Goal: Information Seeking & Learning: Learn about a topic

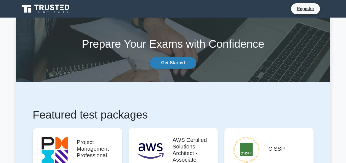
click at [171, 64] on link "Get Started" at bounding box center [173, 63] width 46 height 12
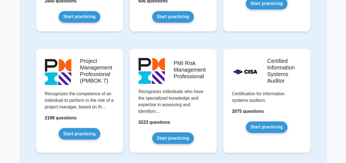
scroll to position [385, 0]
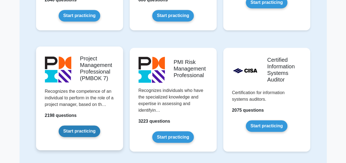
click at [81, 133] on link "Start practicing" at bounding box center [80, 132] width 42 height 12
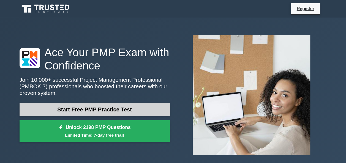
click at [92, 107] on link "Start Free PMP Practice Test" at bounding box center [95, 109] width 150 height 13
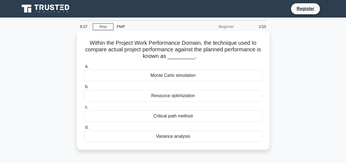
click at [173, 139] on div "Variance analysis" at bounding box center [173, 137] width 178 height 12
click at [84, 130] on input "d. Variance analysis" at bounding box center [84, 128] width 0 height 4
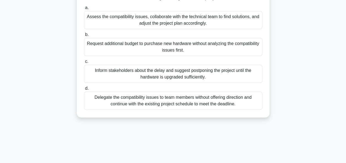
scroll to position [55, 0]
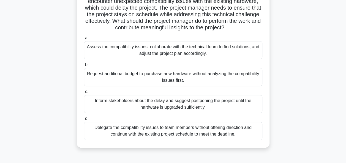
click at [168, 50] on div "Assess the compatibility issues, collaborate with the technical team to find so…" at bounding box center [173, 50] width 178 height 18
click at [84, 40] on input "a. Assess the compatibility issues, collaborate with the technical team to find…" at bounding box center [84, 38] width 0 height 4
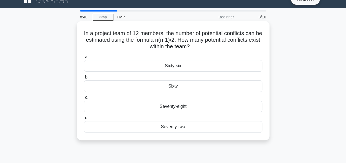
scroll to position [0, 0]
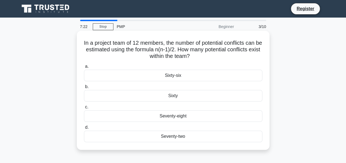
click at [172, 77] on div "Sixty-six" at bounding box center [173, 76] width 178 height 12
click at [84, 69] on input "a. Sixty-six" at bounding box center [84, 67] width 0 height 4
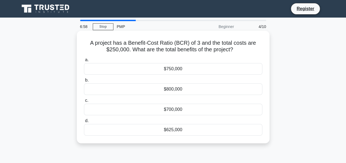
click at [166, 69] on div "$750,000" at bounding box center [173, 69] width 178 height 12
click at [84, 62] on input "a. $750,000" at bounding box center [84, 60] width 0 height 4
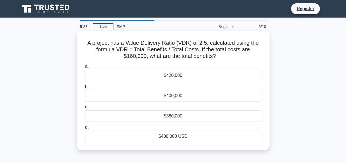
click at [146, 101] on div "$400,000" at bounding box center [173, 96] width 178 height 12
click at [84, 89] on input "b. $400,000" at bounding box center [84, 87] width 0 height 4
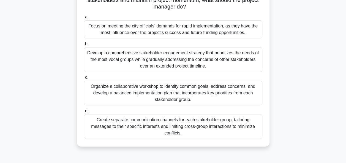
scroll to position [110, 0]
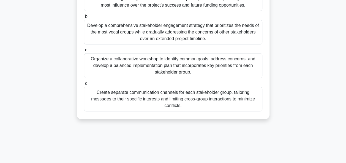
click at [135, 66] on div "Organize a collaborative workshop to identify common goals, address concerns, a…" at bounding box center [173, 65] width 178 height 25
click at [84, 52] on input "c. Organize a collaborative workshop to identify common goals, address concerns…" at bounding box center [84, 50] width 0 height 4
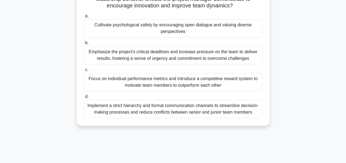
click at [150, 26] on div "Cultivate psychological safety by encouraging open dialogue and valuing diverse…" at bounding box center [173, 28] width 178 height 18
click at [84, 18] on input "a. Cultivate psychological safety by encouraging open dialogue and valuing dive…" at bounding box center [84, 16] width 0 height 4
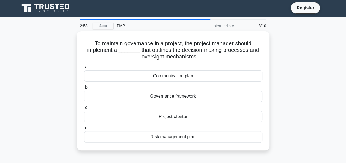
scroll to position [0, 0]
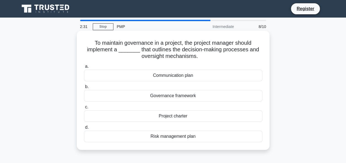
click at [168, 97] on div "Governance framework" at bounding box center [173, 96] width 178 height 12
click at [84, 89] on input "b. Governance framework" at bounding box center [84, 87] width 0 height 4
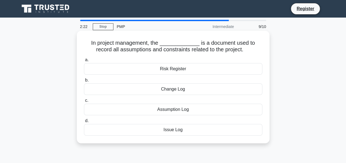
click at [170, 111] on div "Assumption Log" at bounding box center [173, 110] width 178 height 12
click at [84, 103] on input "c. Assumption Log" at bounding box center [84, 101] width 0 height 4
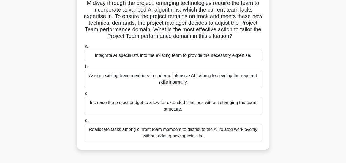
scroll to position [55, 0]
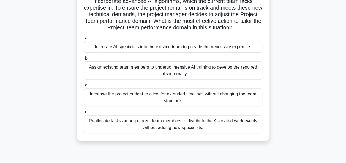
click at [142, 48] on div "Integrate AI specialists into the existing team to provide the necessary expert…" at bounding box center [173, 47] width 178 height 12
click at [84, 40] on input "a. Integrate AI specialists into the existing team to provide the necessary exp…" at bounding box center [84, 38] width 0 height 4
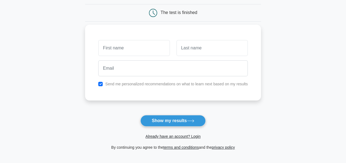
scroll to position [83, 0]
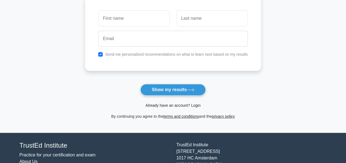
click at [170, 105] on link "Already have an account? Login" at bounding box center [172, 105] width 55 height 4
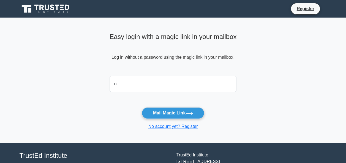
type input "[EMAIL_ADDRESS][DOMAIN_NAME]"
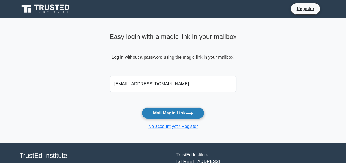
click at [181, 111] on button "Mail Magic Link" at bounding box center [173, 114] width 62 height 12
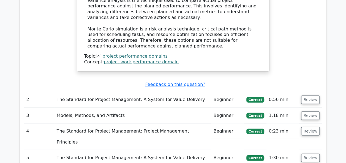
scroll to position [633, 0]
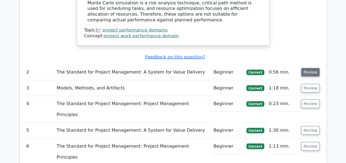
click at [310, 68] on button "Review" at bounding box center [310, 72] width 19 height 9
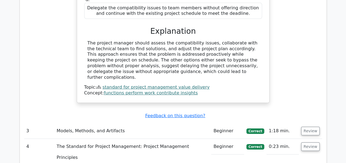
scroll to position [853, 0]
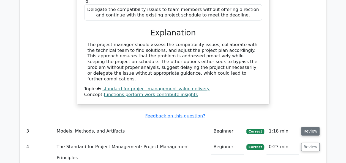
click at [307, 127] on button "Review" at bounding box center [310, 131] width 19 height 9
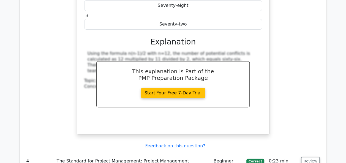
scroll to position [1128, 0]
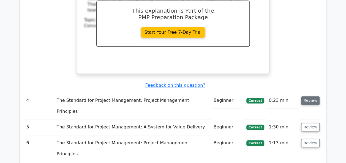
click at [312, 97] on button "Review" at bounding box center [310, 101] width 19 height 9
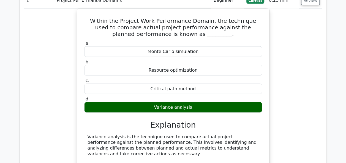
scroll to position [440, 0]
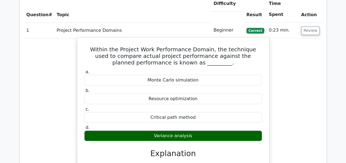
drag, startPoint x: 87, startPoint y: 15, endPoint x: 208, endPoint y: 106, distance: 151.1
click at [208, 106] on div "Within the Project Work Performance Domain, the technique used to compare actua…" at bounding box center [173, 137] width 188 height 195
copy div "Within the Project Work Performance Domain, the technique used to compare actua…"
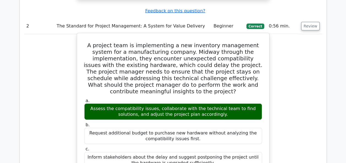
scroll to position [688, 0]
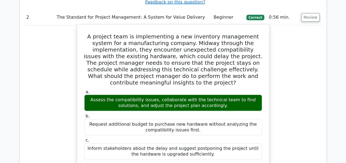
drag, startPoint x: 85, startPoint y: 2, endPoint x: 242, endPoint y: 143, distance: 210.3
click at [242, 143] on div "A project team is implementing a new inventory management system for a manufact…" at bounding box center [173, 146] width 188 height 239
copy div "A project team is implementing a new inventory management system for a manufact…"
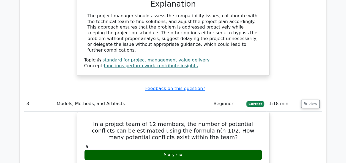
scroll to position [936, 0]
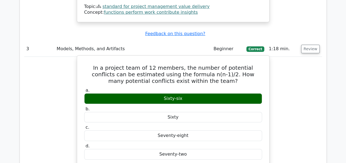
drag, startPoint x: 84, startPoint y: 18, endPoint x: 196, endPoint y: 110, distance: 145.1
click at [196, 110] on div "In a project team of 12 members, the number of potential conflicts can be estim…" at bounding box center [173, 160] width 188 height 205
copy div "In a project team of 12 members, the number of potential conflicts can be estim…"
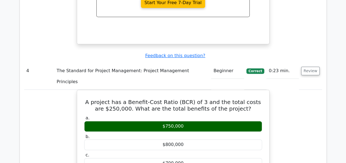
scroll to position [1156, 0]
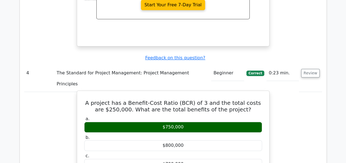
drag, startPoint x: 88, startPoint y: 41, endPoint x: 196, endPoint y: 126, distance: 137.7
copy div "A project has a Benefit-Cost Ratio (BCR) of 3 and the total costs are $250,000.…"
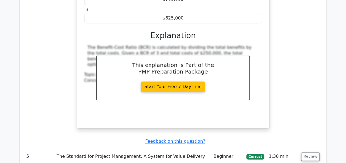
scroll to position [1404, 0]
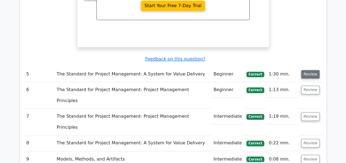
click at [306, 70] on button "Review" at bounding box center [310, 74] width 19 height 9
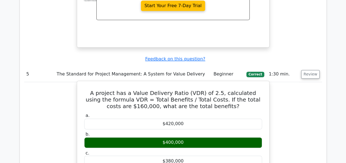
drag, startPoint x: 86, startPoint y: 32, endPoint x: 195, endPoint y: 123, distance: 142.0
copy div "A project has a Value Delivery Ratio (VDR) of 2.5, calculated using the formula…"
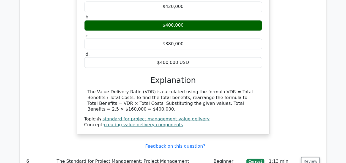
scroll to position [1569, 0]
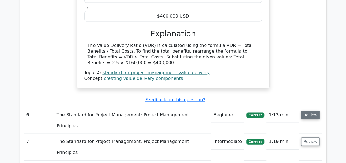
click at [309, 111] on button "Review" at bounding box center [310, 115] width 19 height 9
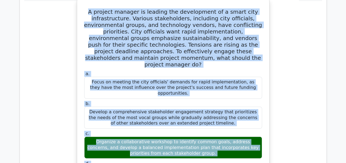
scroll to position [1744, 0]
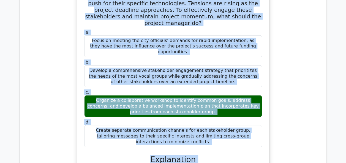
drag, startPoint x: 95, startPoint y: 7, endPoint x: 258, endPoint y: 46, distance: 168.3
click at [258, 46] on div "A project manager is leading the development of a smart city infrastructure. Va…" at bounding box center [173, 163] width 188 height 406
copy div "A project manager is leading the development of a smart city infrastructure. Va…"
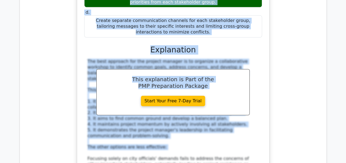
scroll to position [1964, 0]
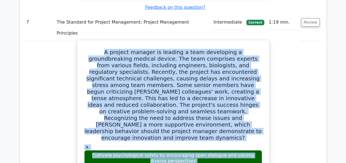
scroll to position [2133, 0]
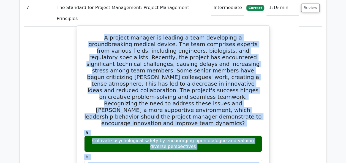
drag, startPoint x: 87, startPoint y: 1, endPoint x: 260, endPoint y: 82, distance: 191.3
copy div "A project manager is leading a team developing a groundbreaking medical device.…"
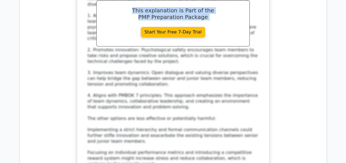
scroll to position [2463, 0]
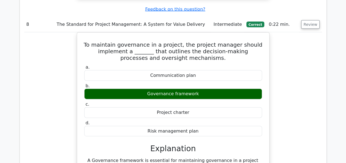
scroll to position [2656, 0]
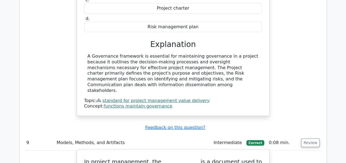
scroll to position [2711, 0]
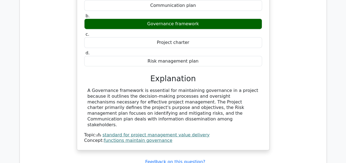
drag, startPoint x: 84, startPoint y: 32, endPoint x: 187, endPoint y: 118, distance: 134.0
copy div "In project management, the _____________ is a document used to record all assum…"
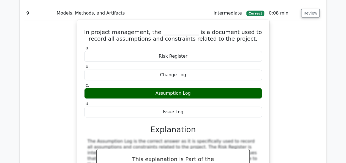
scroll to position [2904, 0]
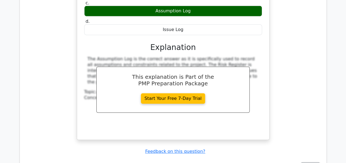
scroll to position [2959, 0]
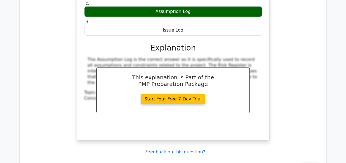
drag, startPoint x: 83, startPoint y: 22, endPoint x: 208, endPoint y: 152, distance: 181.0
copy div "A project manager is leading the development of a smart home device. Midway thr…"
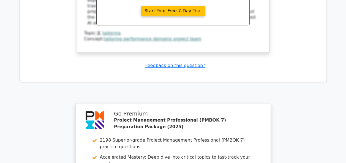
scroll to position [3353, 0]
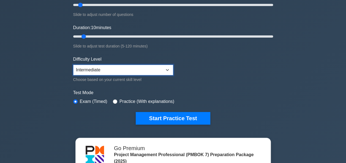
click at [166, 68] on select "Beginner Intermediate Expert" at bounding box center [123, 70] width 100 height 10
select select "expert"
click at [73, 65] on select "Beginner Intermediate Expert" at bounding box center [123, 70] width 100 height 10
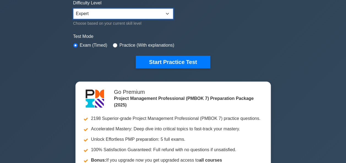
scroll to position [138, 0]
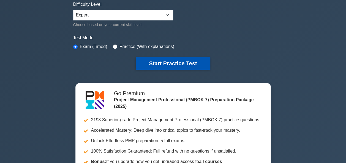
click at [162, 61] on button "Start Practice Test" at bounding box center [173, 63] width 74 height 13
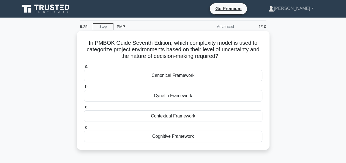
click at [168, 119] on div "Contextual Framework" at bounding box center [173, 117] width 178 height 12
click at [84, 109] on input "c. Contextual Framework" at bounding box center [84, 108] width 0 height 4
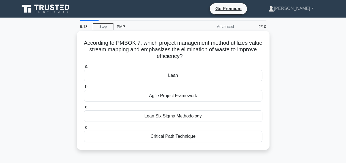
click at [160, 116] on div "Lean Six Sigma Methodology" at bounding box center [173, 117] width 178 height 12
click at [84, 109] on input "c. Lean Six Sigma Methodology" at bounding box center [84, 108] width 0 height 4
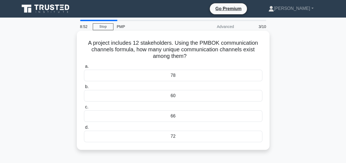
click at [173, 119] on div "66" at bounding box center [173, 117] width 178 height 12
click at [84, 109] on input "c. 66" at bounding box center [84, 108] width 0 height 4
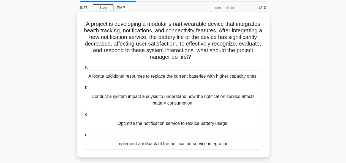
scroll to position [28, 0]
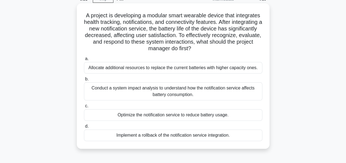
click at [168, 95] on div "Conduct a system impact analysis to understand how the notification service aff…" at bounding box center [173, 92] width 178 height 18
click at [84, 81] on input "b. Conduct a system impact analysis to understand how the notification service …" at bounding box center [84, 80] width 0 height 4
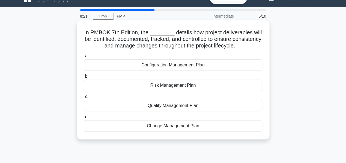
scroll to position [0, 0]
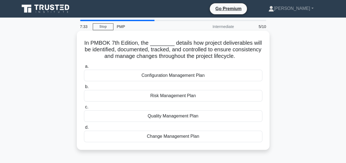
click at [171, 137] on div "Change Management Plan" at bounding box center [173, 137] width 178 height 12
click at [84, 130] on input "d. Change Management Plan" at bounding box center [84, 128] width 0 height 4
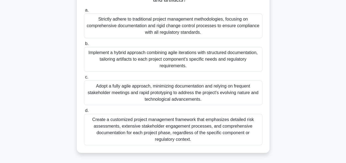
scroll to position [106, 0]
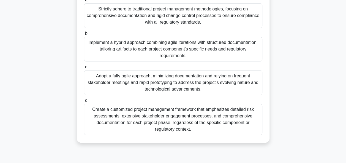
click at [146, 77] on div "Adopt a fully agile approach, minimizing documentation and relying on frequent …" at bounding box center [173, 82] width 178 height 25
click at [84, 69] on input "c. Adopt a fully agile approach, minimizing documentation and relying on freque…" at bounding box center [84, 67] width 0 height 4
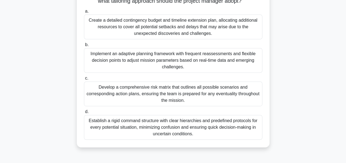
scroll to position [110, 0]
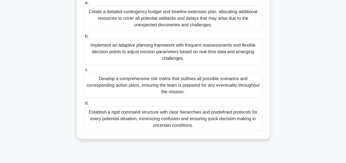
click at [129, 50] on div "Implement an adaptive planning framework with frequent reassessments and flexib…" at bounding box center [173, 52] width 178 height 25
click at [84, 38] on input "b. Implement an adaptive planning framework with frequent reassessments and fle…" at bounding box center [84, 37] width 0 height 4
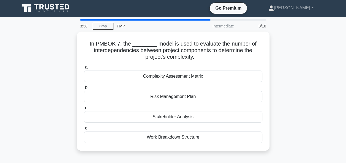
scroll to position [0, 0]
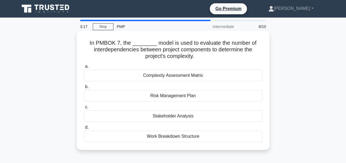
click at [175, 76] on div "Complexity Assessment Matrix" at bounding box center [173, 76] width 178 height 12
click at [84, 69] on input "a. Complexity Assessment Matrix" at bounding box center [84, 67] width 0 height 4
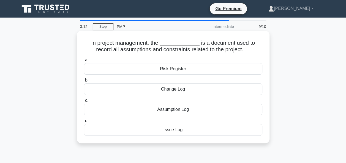
click at [174, 110] on div "Assumption Log" at bounding box center [173, 110] width 178 height 12
click at [84, 103] on input "c. Assumption Log" at bounding box center [84, 101] width 0 height 4
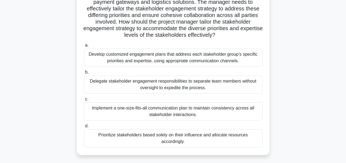
scroll to position [83, 0]
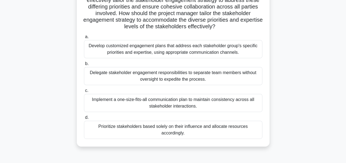
click at [160, 53] on div "Develop customized engagement plans that address each stakeholder group's speci…" at bounding box center [173, 49] width 178 height 18
click at [84, 39] on input "a. Develop customized engagement plans that address each stakeholder group's sp…" at bounding box center [84, 37] width 0 height 4
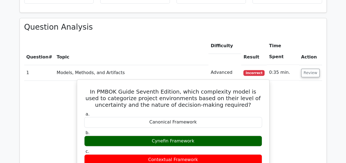
scroll to position [385, 0]
drag, startPoint x: 88, startPoint y: 58, endPoint x: 201, endPoint y: 142, distance: 141.6
copy div "In PMBOK Guide Seventh Edition, which complexity model is used to categorize pr…"
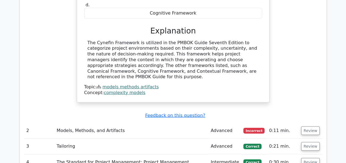
scroll to position [578, 0]
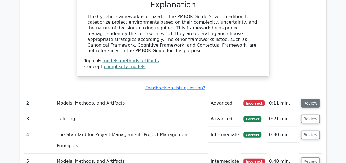
click at [310, 99] on button "Review" at bounding box center [310, 103] width 19 height 9
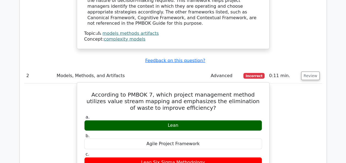
scroll to position [633, 0]
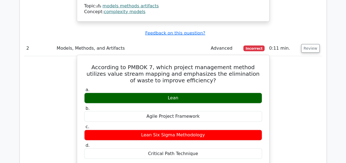
click at [88, 64] on h5 "According to PMBOK 7, which project management method utilizes value stream map…" at bounding box center [173, 74] width 179 height 20
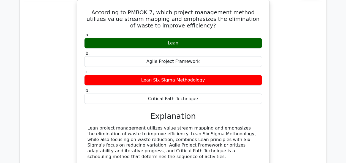
scroll to position [605, 0]
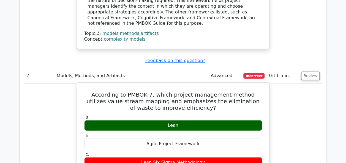
drag, startPoint x: 87, startPoint y: 54, endPoint x: 197, endPoint y: 141, distance: 140.7
copy div "According to PMBOK 7, which project management method utilizes value stream map…"
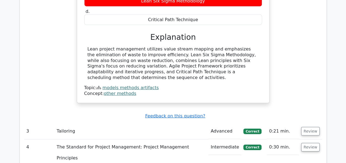
scroll to position [826, 0]
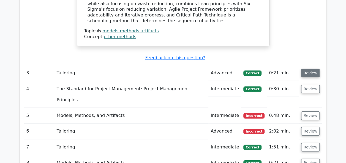
click at [312, 69] on button "Review" at bounding box center [310, 73] width 19 height 9
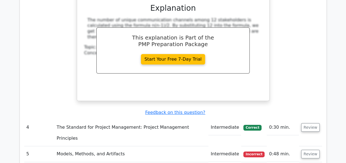
scroll to position [1018, 0]
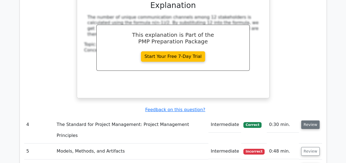
click at [311, 121] on button "Review" at bounding box center [310, 125] width 19 height 9
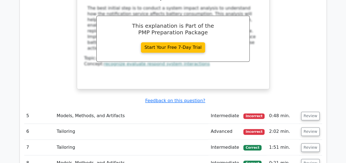
scroll to position [1321, 0]
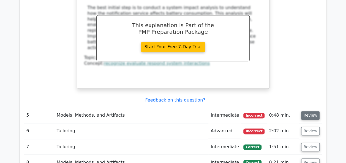
click at [307, 111] on button "Review" at bounding box center [310, 115] width 19 height 9
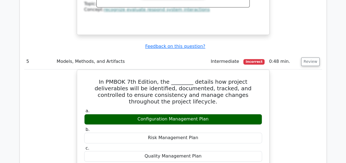
scroll to position [1376, 0]
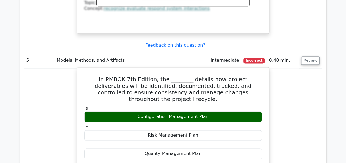
drag, startPoint x: 83, startPoint y: 10, endPoint x: 201, endPoint y: 105, distance: 152.3
copy div "In PMBOK 7th Edition, the ________ details how project deliverables will be ide…"
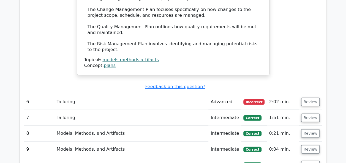
scroll to position [1596, 0]
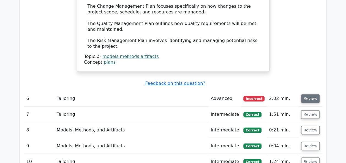
click at [306, 95] on button "Review" at bounding box center [310, 99] width 19 height 9
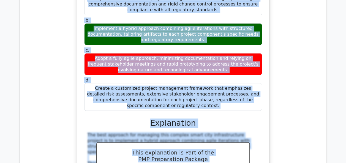
scroll to position [1799, 0]
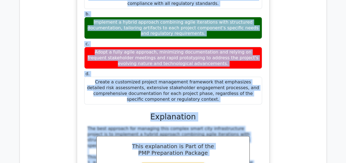
drag, startPoint x: 99, startPoint y: 44, endPoint x: 200, endPoint y: 23, distance: 103.1
click at [200, 23] on div "A project manager is overseeing the creation of a smart city infrastructure pro…" at bounding box center [173, 108] width 188 height 407
copy div "A project manager is overseeing the creation of a smart city infrastructure pro…"
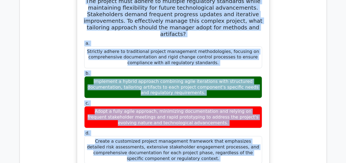
scroll to position [1744, 0]
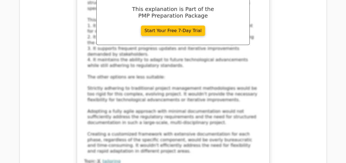
scroll to position [2047, 0]
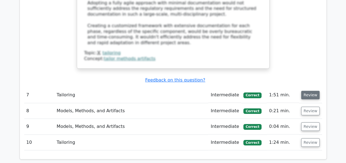
click at [307, 91] on button "Review" at bounding box center [310, 95] width 19 height 9
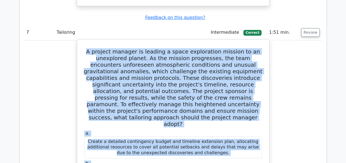
scroll to position [2115, 0]
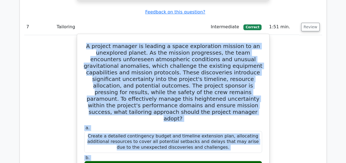
drag, startPoint x: 92, startPoint y: 31, endPoint x: 201, endPoint y: 144, distance: 157.3
copy div "A project manager is leading a space exploration mission to an unexplored plane…"
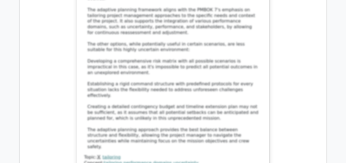
scroll to position [2473, 0]
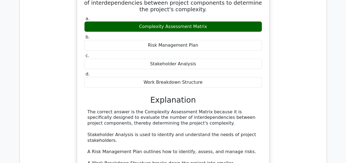
scroll to position [2720, 0]
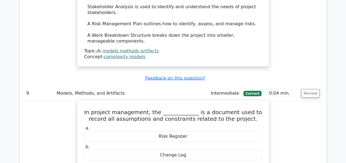
scroll to position [2748, 0]
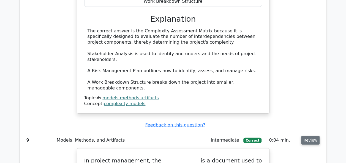
click at [313, 137] on button "Review" at bounding box center [310, 141] width 19 height 9
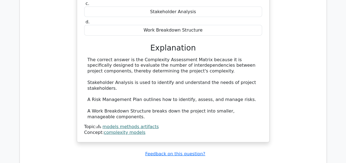
scroll to position [2693, 0]
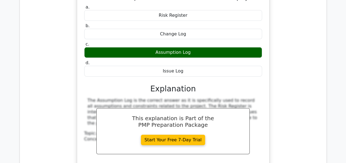
scroll to position [2941, 0]
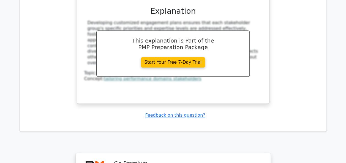
scroll to position [3417, 0]
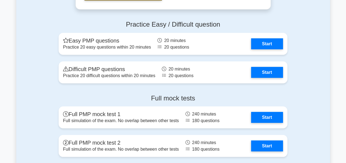
scroll to position [716, 0]
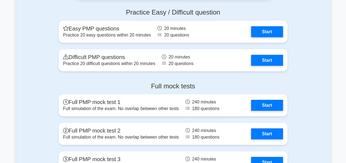
click at [313, 85] on div "Full mock tests Full PMP mock test 1 Full simulation of the exam. No overlap be…" at bounding box center [173, 158] width 314 height 160
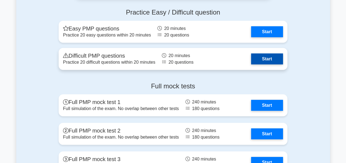
click at [266, 57] on link "Start" at bounding box center [267, 59] width 32 height 11
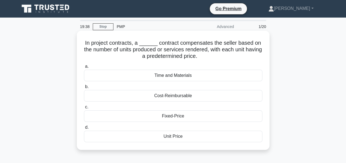
click at [171, 97] on div "Cost-Reimbursable" at bounding box center [173, 96] width 178 height 12
click at [84, 89] on input "b. Cost-Reimbursable" at bounding box center [84, 87] width 0 height 4
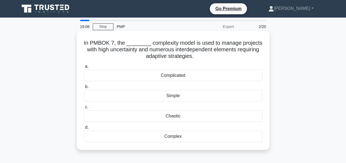
click at [173, 114] on div "Chaotic" at bounding box center [173, 117] width 178 height 12
click at [84, 109] on input "c. Chaotic" at bounding box center [84, 108] width 0 height 4
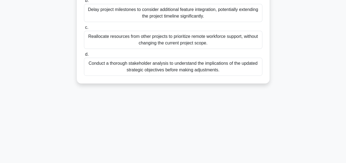
scroll to position [134, 0]
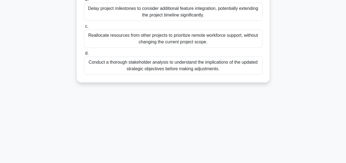
click at [165, 65] on div "Conduct a thorough stakeholder analysis to understand the implications of the u…" at bounding box center [173, 66] width 178 height 18
click at [84, 55] on input "d. Conduct a thorough stakeholder analysis to understand the implications of th…" at bounding box center [84, 54] width 0 height 4
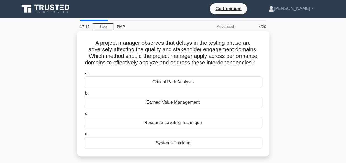
scroll to position [28, 0]
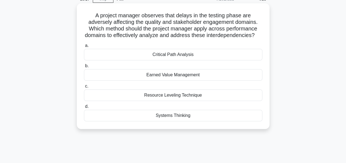
click at [170, 81] on div "Earned Value Management" at bounding box center [173, 75] width 178 height 12
click at [84, 68] on input "b. Earned Value Management" at bounding box center [84, 66] width 0 height 4
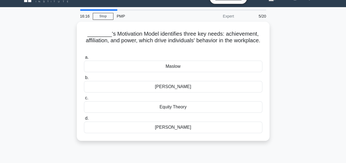
scroll to position [0, 0]
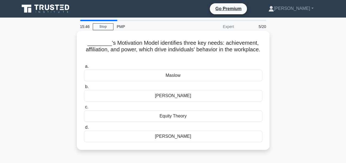
click at [174, 139] on div "[PERSON_NAME]" at bounding box center [173, 137] width 178 height 12
click at [84, 130] on input "[PERSON_NAME]" at bounding box center [84, 128] width 0 height 4
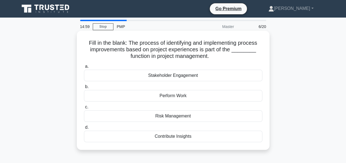
click at [170, 117] on div "Risk Management" at bounding box center [173, 117] width 178 height 12
click at [84, 109] on input "c. Risk Management" at bounding box center [84, 108] width 0 height 4
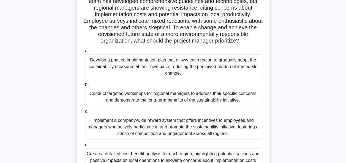
scroll to position [83, 0]
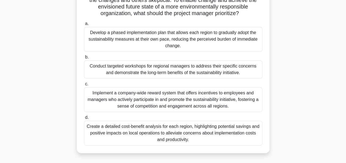
click at [156, 74] on div "Conduct targeted workshops for regional managers to address their specific conc…" at bounding box center [173, 70] width 178 height 18
click at [84, 59] on input "b. Conduct targeted workshops for regional managers to address their specific c…" at bounding box center [84, 58] width 0 height 4
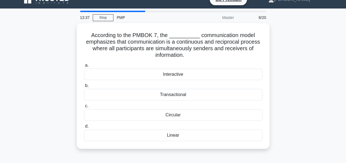
scroll to position [0, 0]
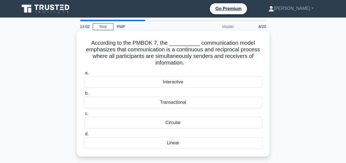
click at [170, 123] on div "Circular" at bounding box center [173, 123] width 178 height 12
click at [84, 116] on input "c. Circular" at bounding box center [84, 114] width 0 height 4
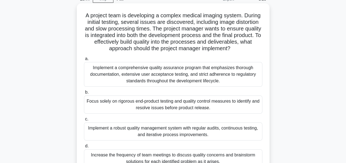
scroll to position [55, 0]
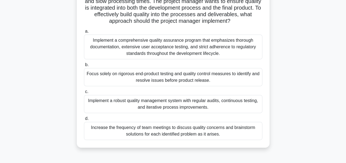
click at [213, 103] on div "Implement a robust quality management system with regular audits, continuous te…" at bounding box center [173, 104] width 178 height 18
click at [84, 94] on input "c. Implement a robust quality management system with regular audits, continuous…" at bounding box center [84, 92] width 0 height 4
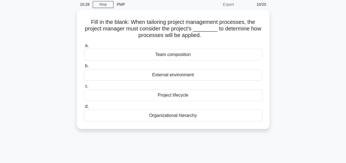
scroll to position [0, 0]
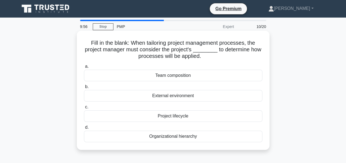
click at [172, 74] on div "Team composition" at bounding box center [173, 76] width 178 height 12
click at [84, 69] on input "a. Team composition" at bounding box center [84, 67] width 0 height 4
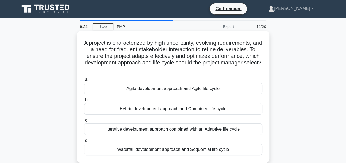
scroll to position [28, 0]
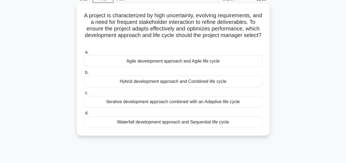
click at [142, 59] on div "Agile development approach and Agile life cycle" at bounding box center [173, 62] width 178 height 12
click at [84, 54] on input "a. Agile development approach and Agile life cycle" at bounding box center [84, 53] width 0 height 4
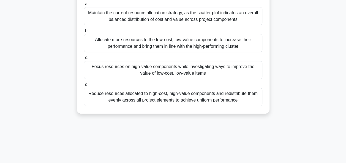
scroll to position [110, 0]
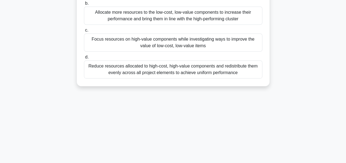
click at [116, 40] on div "Focus resources on high-value components while investigating ways to improve th…" at bounding box center [173, 43] width 178 height 18
click at [84, 32] on input "c. Focus resources on high-value components while investigating ways to improve…" at bounding box center [84, 31] width 0 height 4
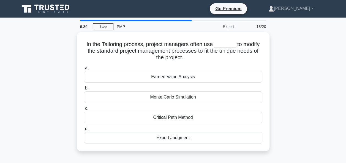
scroll to position [0, 0]
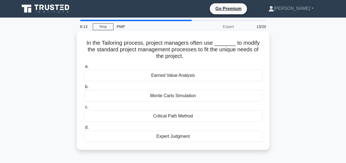
click at [141, 74] on div "Earned Value Analysis" at bounding box center [173, 76] width 178 height 12
click at [84, 69] on input "a. Earned Value Analysis" at bounding box center [84, 67] width 0 height 4
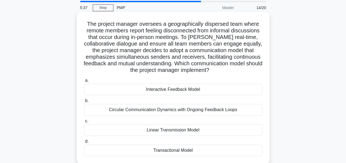
scroll to position [55, 0]
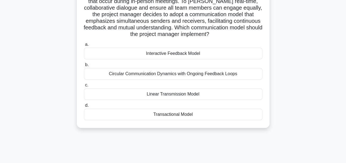
click at [168, 75] on div "Circular Communication Dynamics with Ongoing Feedback Loops" at bounding box center [173, 74] width 178 height 12
click at [84, 67] on input "b. Circular Communication Dynamics with Ongoing Feedback Loops" at bounding box center [84, 65] width 0 height 4
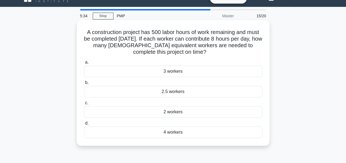
scroll to position [0, 0]
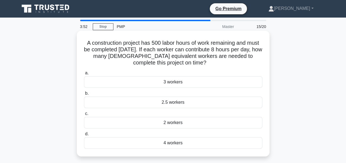
click at [172, 102] on div "2.5 workers" at bounding box center [173, 103] width 178 height 12
click at [84, 95] on input "b. 2.5 workers" at bounding box center [84, 94] width 0 height 4
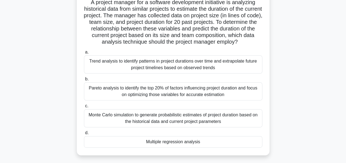
scroll to position [55, 0]
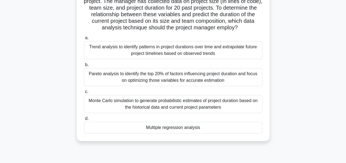
click at [182, 103] on div "Monte Carlo simulation to generate probabilistic estimates of project duration …" at bounding box center [173, 104] width 178 height 18
click at [84, 94] on input "c. Monte Carlo simulation to generate probabilistic estimates of project durati…" at bounding box center [84, 92] width 0 height 4
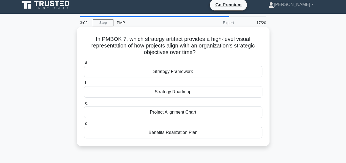
scroll to position [0, 0]
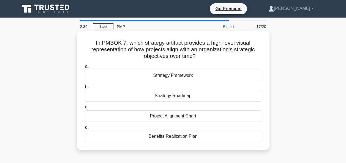
click at [180, 138] on div "Benefits Realization Plan" at bounding box center [173, 137] width 178 height 12
click at [84, 130] on input "d. Benefits Realization Plan" at bounding box center [84, 128] width 0 height 4
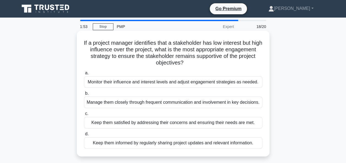
click at [133, 84] on div "Monitor their influence and interest levels and adjust engagement strategies as…" at bounding box center [173, 83] width 178 height 12
click at [84, 75] on input "a. Monitor their influence and interest levels and adjust engagement strategies…" at bounding box center [84, 74] width 0 height 4
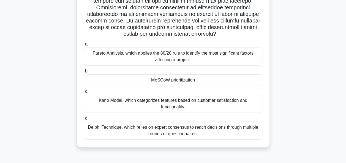
scroll to position [134, 0]
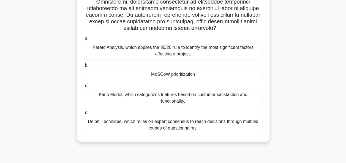
click at [159, 117] on div "Delphi Technique, which relies on expert consensus to reach decisions through m…" at bounding box center [173, 125] width 178 height 18
click at [84, 115] on input "d. Delphi Technique, which relies on expert consensus to reach decisions throug…" at bounding box center [84, 113] width 0 height 4
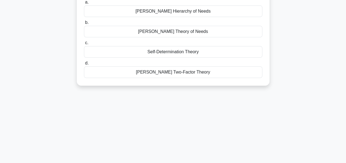
scroll to position [0, 0]
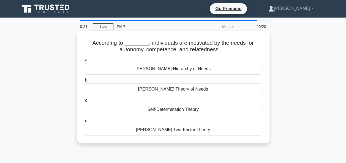
click at [164, 111] on div "Self-Determination Theory" at bounding box center [173, 110] width 178 height 12
click at [84, 103] on input "c. Self-Determination Theory" at bounding box center [84, 101] width 0 height 4
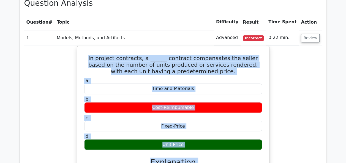
scroll to position [512, 0]
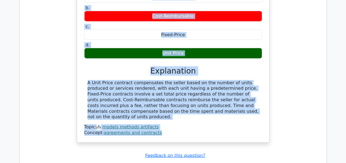
drag, startPoint x: 85, startPoint y: 72, endPoint x: 202, endPoint y: 29, distance: 124.1
click at [202, 29] on div "In project contracts, a ______ contract compensates the seller based on the num…" at bounding box center [173, 49] width 188 height 184
copy div "In project contracts, a ______ contract compensates the seller based on the num…"
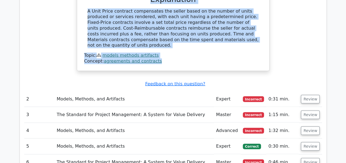
scroll to position [595, 0]
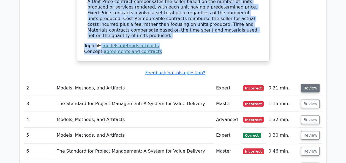
click at [303, 84] on button "Review" at bounding box center [310, 88] width 19 height 9
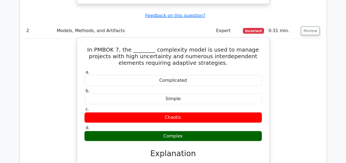
scroll to position [650, 0]
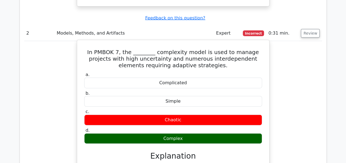
drag, startPoint x: 84, startPoint y: 23, endPoint x: 216, endPoint y: 113, distance: 160.1
click at [216, 113] on div "In PMBOK 7, the ________ complexity model is used to manage projects with high …" at bounding box center [173, 139] width 188 height 195
copy div "In PMBOK 7, the ________ complexity model is used to manage projects with high …"
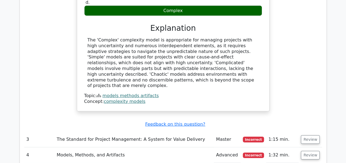
scroll to position [815, 0]
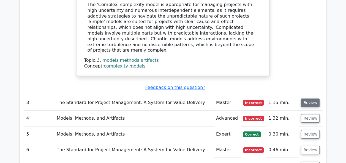
click at [309, 99] on button "Review" at bounding box center [310, 103] width 19 height 9
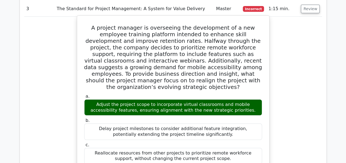
scroll to position [897, 0]
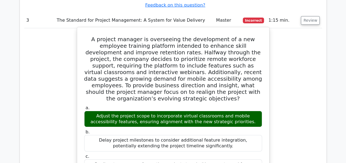
drag, startPoint x: 85, startPoint y: 3, endPoint x: 236, endPoint y: 155, distance: 214.4
click at [236, 156] on div "A project manager is overseeing the development of a new employee training plat…" at bounding box center [173, 166] width 188 height 274
copy div "L ipsumdo sitamet co adipiscing eli seddoeiusmo te i utl etdolore magnaali enim…"
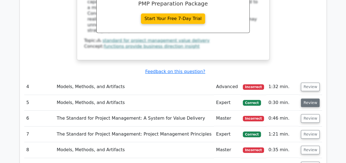
scroll to position [1145, 0]
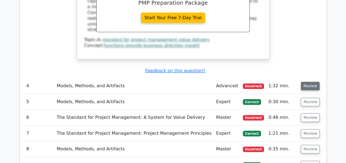
click at [309, 82] on button "Review" at bounding box center [310, 86] width 19 height 9
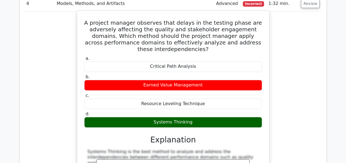
scroll to position [1173, 0]
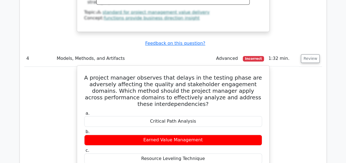
drag, startPoint x: 93, startPoint y: 35, endPoint x: 200, endPoint y: 128, distance: 141.8
copy div "A project manager observes that delays in the testing phase are adversely affec…"
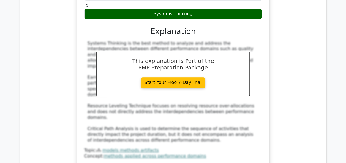
scroll to position [1393, 0]
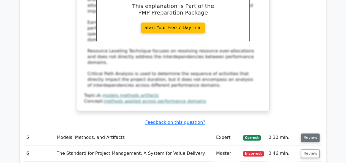
click at [304, 134] on button "Review" at bounding box center [310, 138] width 19 height 9
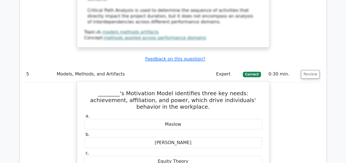
scroll to position [1448, 0]
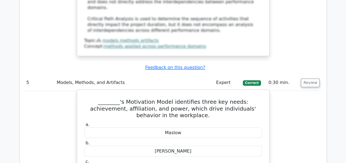
drag, startPoint x: 88, startPoint y: 32, endPoint x: 192, endPoint y: 122, distance: 136.7
copy div "________'s Motivation Model identifies three key needs: achievement, affiliatio…"
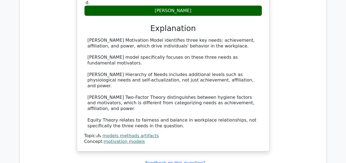
scroll to position [1696, 0]
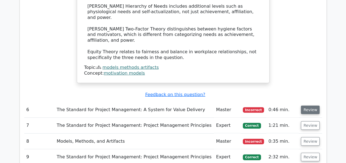
click at [310, 106] on button "Review" at bounding box center [310, 110] width 19 height 9
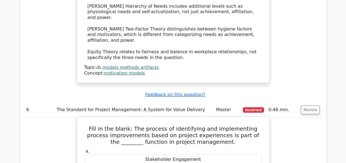
drag, startPoint x: 103, startPoint y: 79, endPoint x: 199, endPoint y: 138, distance: 112.3
copy div "Fill in the blank: The process of identifying and implementing process improvem…"
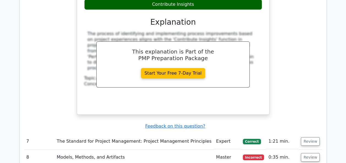
scroll to position [1943, 0]
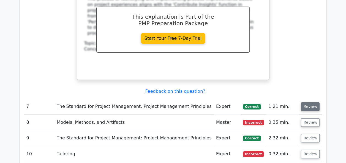
click at [304, 103] on button "Review" at bounding box center [310, 107] width 19 height 9
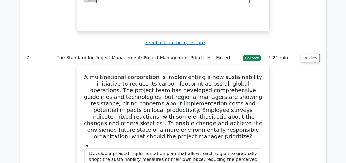
scroll to position [2046, 0]
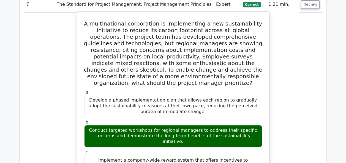
drag, startPoint x: 92, startPoint y: 71, endPoint x: 195, endPoint y: 108, distance: 109.9
copy div "A multinational corporation is implementing a new sustainability initiative to …"
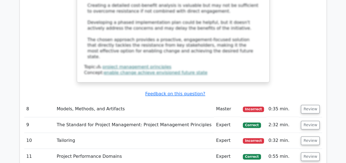
scroll to position [2403, 0]
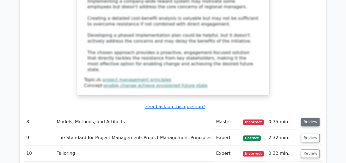
click at [308, 118] on button "Review" at bounding box center [310, 122] width 19 height 9
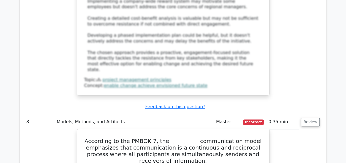
drag, startPoint x: 90, startPoint y: 29, endPoint x: 194, endPoint y: 124, distance: 140.6
copy div "According to the PMBOK 7, the __________ communication model emphasizes that co…"
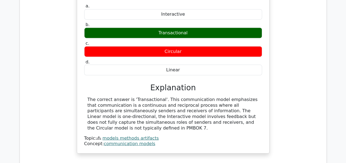
scroll to position [2568, 0]
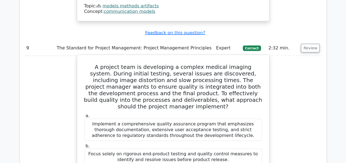
scroll to position [2651, 0]
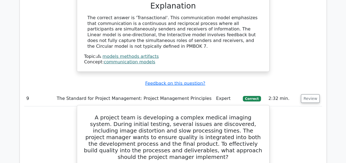
drag, startPoint x: 89, startPoint y: 4, endPoint x: 224, endPoint y: 140, distance: 191.7
copy div "A project team is developing a complex medical imaging system. During initial t…"
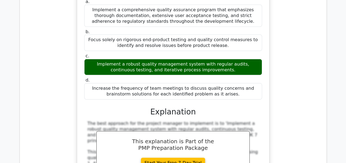
scroll to position [2926, 0]
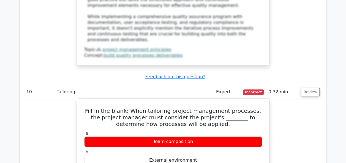
scroll to position [3009, 0]
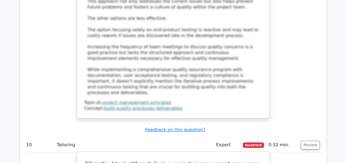
drag, startPoint x: 89, startPoint y: 36, endPoint x: 201, endPoint y: 130, distance: 146.1
copy div "Fill in the blank: When tailoring project management processes, the project man…"
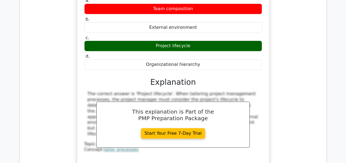
scroll to position [3229, 0]
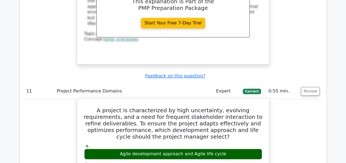
scroll to position [3256, 0]
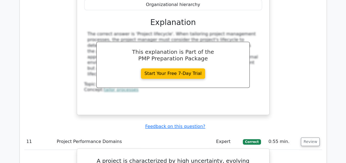
drag, startPoint x: 86, startPoint y: 34, endPoint x: 233, endPoint y: 133, distance: 177.8
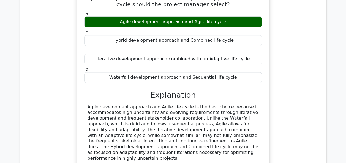
scroll to position [3449, 0]
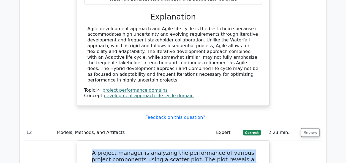
scroll to position [3528, 0]
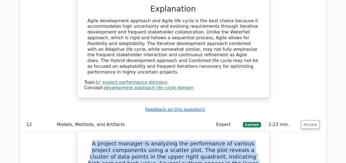
drag, startPoint x: 90, startPoint y: 59, endPoint x: 251, endPoint y: 144, distance: 181.2
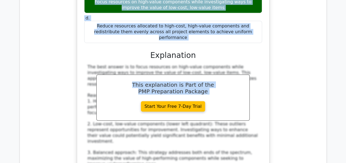
scroll to position [3858, 0]
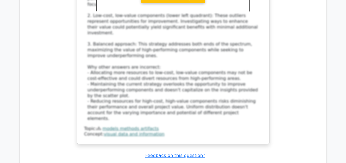
drag, startPoint x: 87, startPoint y: 31, endPoint x: 197, endPoint y: 120, distance: 141.3
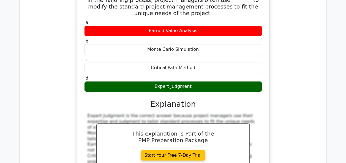
scroll to position [4078, 0]
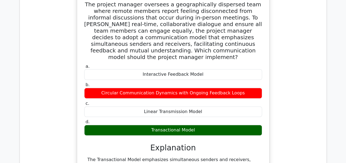
scroll to position [4326, 0]
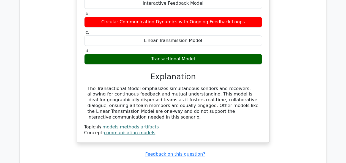
scroll to position [4381, 0]
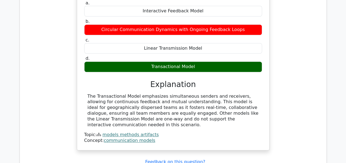
drag, startPoint x: 83, startPoint y: 24, endPoint x: 189, endPoint y: 118, distance: 142.5
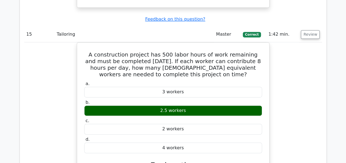
scroll to position [4573, 0]
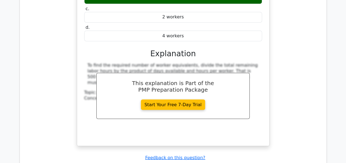
scroll to position [4628, 0]
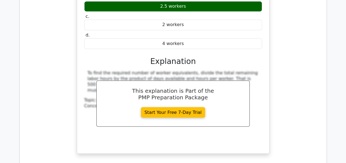
drag, startPoint x: 87, startPoint y: 26, endPoint x: 205, endPoint y: 156, distance: 175.9
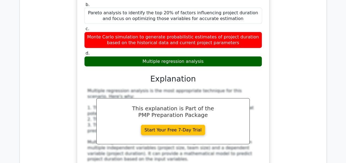
scroll to position [4986, 0]
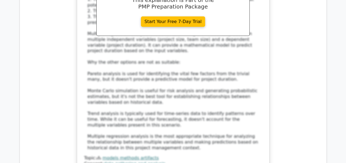
scroll to position [5041, 0]
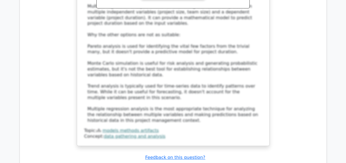
drag, startPoint x: 90, startPoint y: 9, endPoint x: 205, endPoint y: 102, distance: 147.9
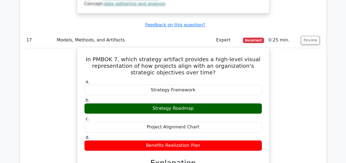
scroll to position [5179, 0]
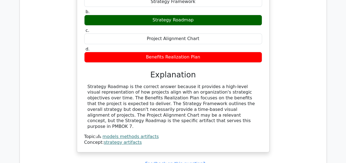
scroll to position [5261, 0]
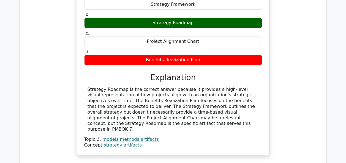
drag, startPoint x: 84, startPoint y: 8, endPoint x: 262, endPoint y: 114, distance: 207.7
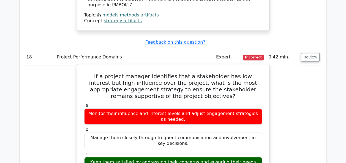
scroll to position [5426, 0]
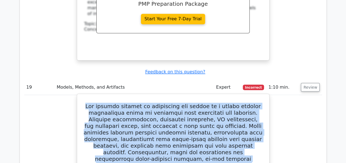
scroll to position [5634, 0]
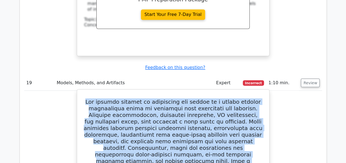
drag, startPoint x: 90, startPoint y: 25, endPoint x: 214, endPoint y: 106, distance: 148.1
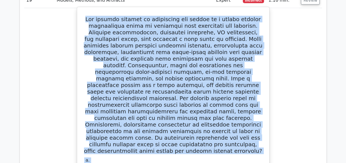
scroll to position [5772, 0]
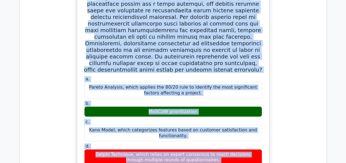
scroll to position [5827, 0]
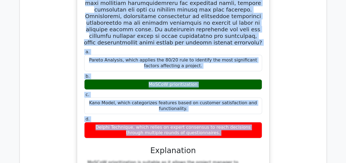
drag, startPoint x: 91, startPoint y: 67, endPoint x: 217, endPoint y: 147, distance: 150.0
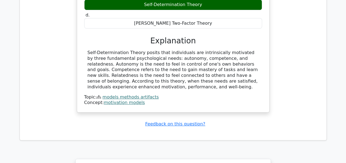
scroll to position [6185, 0]
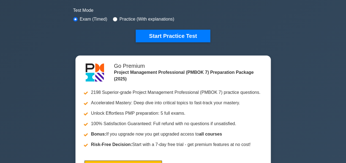
scroll to position [138, 0]
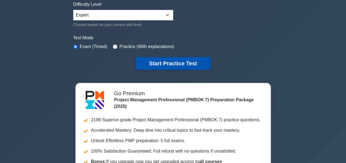
click at [148, 61] on button "Start Practice Test" at bounding box center [173, 63] width 74 height 13
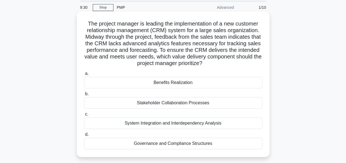
scroll to position [28, 0]
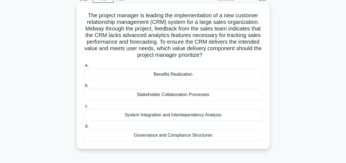
click at [173, 74] on div "Benefits Realization" at bounding box center [173, 75] width 178 height 12
click at [84, 67] on input "a. Benefits Realization" at bounding box center [84, 66] width 0 height 4
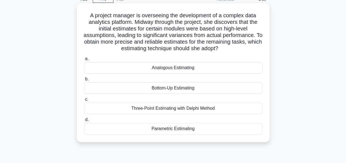
click at [176, 131] on div "Parametric Estimating" at bounding box center [173, 129] width 178 height 12
click at [84, 122] on input "d. Parametric Estimating" at bounding box center [84, 120] width 0 height 4
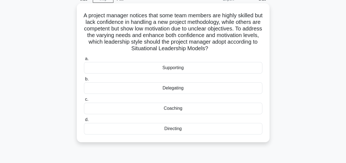
click at [165, 68] on div "Supporting" at bounding box center [173, 68] width 178 height 12
click at [84, 61] on input "a. Supporting" at bounding box center [84, 59] width 0 height 4
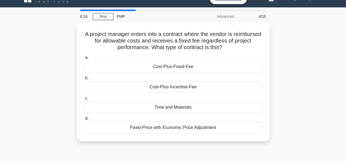
scroll to position [0, 0]
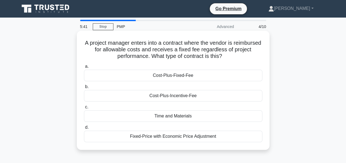
click at [184, 76] on div "Cost-Plus-Fixed-Fee" at bounding box center [173, 76] width 178 height 12
click at [84, 69] on input "a. Cost-Plus-Fixed-Fee" at bounding box center [84, 67] width 0 height 4
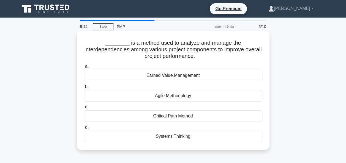
click at [174, 138] on div "Systems Thinking" at bounding box center [173, 137] width 178 height 12
click at [84, 130] on input "d. Systems Thinking" at bounding box center [84, 128] width 0 height 4
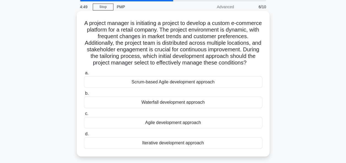
scroll to position [28, 0]
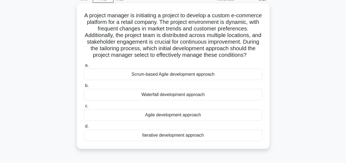
click at [159, 121] on div "Agile development approach" at bounding box center [173, 116] width 178 height 12
click at [84, 108] on input "c. Agile development approach" at bounding box center [84, 107] width 0 height 4
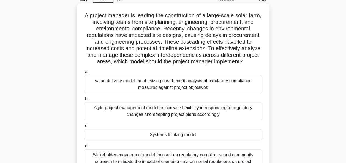
click at [171, 133] on div "Systems thinking model" at bounding box center [173, 135] width 178 height 12
click at [84, 128] on input "c. Systems thinking model" at bounding box center [84, 126] width 0 height 4
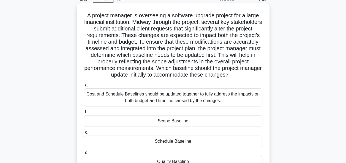
click at [177, 124] on div "Scope Baseline" at bounding box center [173, 122] width 178 height 12
click at [84, 114] on input "b. Scope Baseline" at bounding box center [84, 113] width 0 height 4
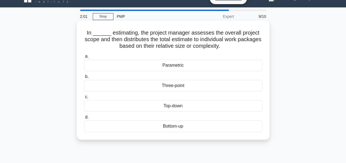
scroll to position [0, 0]
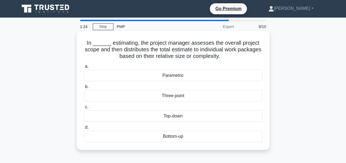
click at [169, 115] on div "Top-down" at bounding box center [173, 117] width 178 height 12
click at [84, 109] on input "c. Top-down" at bounding box center [84, 108] width 0 height 4
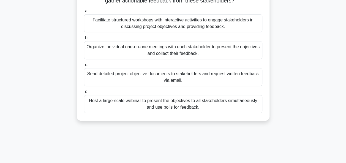
scroll to position [83, 0]
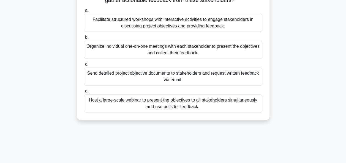
click at [155, 51] on div "Organize individual one-on-one meetings with each stakeholder to present the ob…" at bounding box center [173, 50] width 178 height 18
click at [84, 39] on input "b. Organize individual one-on-one meetings with each stakeholder to present the…" at bounding box center [84, 38] width 0 height 4
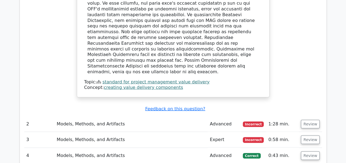
scroll to position [633, 0]
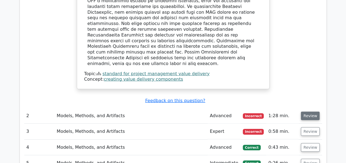
click at [309, 112] on button "Review" at bounding box center [310, 116] width 19 height 9
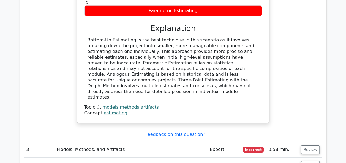
scroll to position [881, 0]
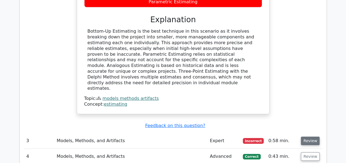
click at [306, 137] on button "Review" at bounding box center [310, 141] width 19 height 9
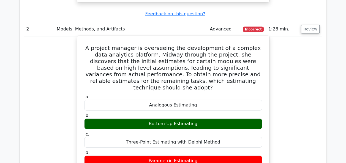
scroll to position [688, 0]
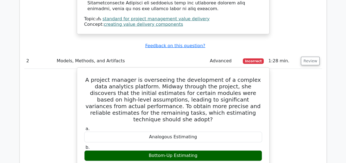
drag, startPoint x: 87, startPoint y: 40, endPoint x: 199, endPoint y: 143, distance: 152.7
copy div "A project manager is overseeing the development of a complex data analytics pla…"
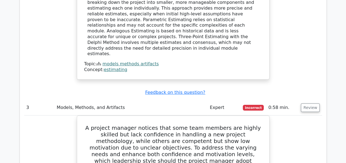
scroll to position [936, 0]
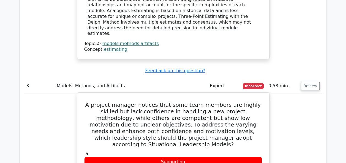
drag, startPoint x: 83, startPoint y: 44, endPoint x: 192, endPoint y: 154, distance: 154.3
copy div "A project manager notices that some team members are highly skilled but lack co…"
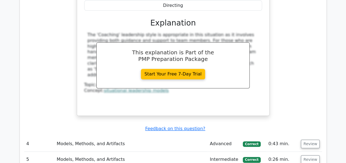
scroll to position [1156, 0]
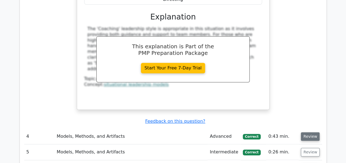
click at [308, 133] on button "Review" at bounding box center [310, 137] width 19 height 9
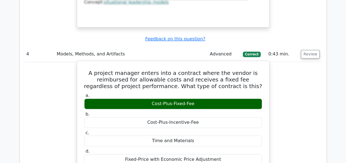
scroll to position [1211, 0]
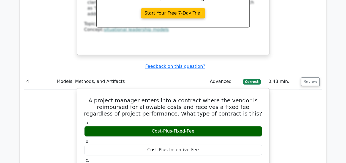
drag, startPoint x: 97, startPoint y: 33, endPoint x: 225, endPoint y: 121, distance: 155.3
copy div "A project manager enters into a contract where the vendor is reimbursed for all…"
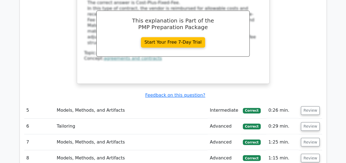
scroll to position [1431, 0]
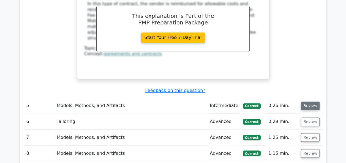
click at [305, 102] on button "Review" at bounding box center [310, 106] width 19 height 9
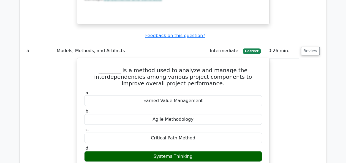
scroll to position [1459, 0]
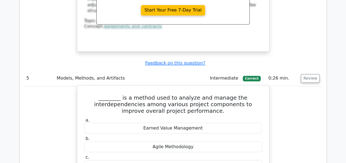
drag, startPoint x: 81, startPoint y: 28, endPoint x: 210, endPoint y: 116, distance: 155.7
copy div "________ is a method used to analyze and manage the interdependencies among var…"
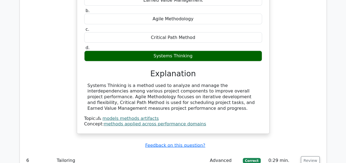
scroll to position [1624, 0]
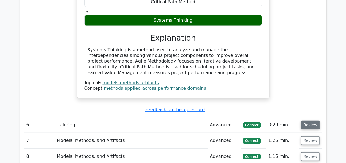
click at [307, 121] on button "Review" at bounding box center [310, 125] width 19 height 9
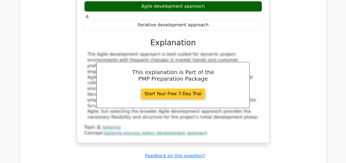
scroll to position [1871, 0]
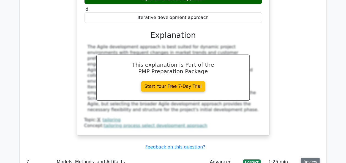
click at [304, 158] on button "Review" at bounding box center [310, 162] width 19 height 9
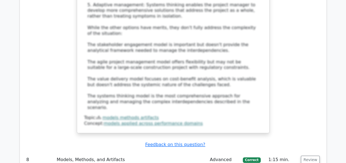
scroll to position [2367, 0]
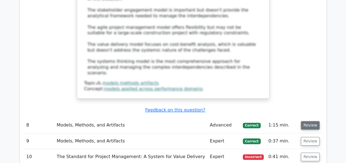
click at [309, 121] on button "Review" at bounding box center [310, 125] width 19 height 9
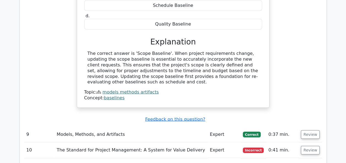
scroll to position [2642, 0]
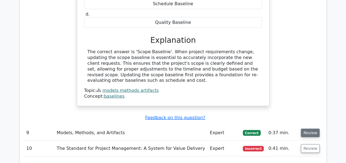
click at [305, 129] on button "Review" at bounding box center [310, 133] width 19 height 9
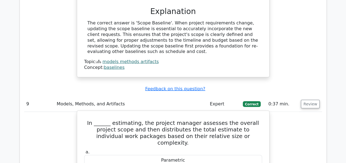
scroll to position [2669, 0]
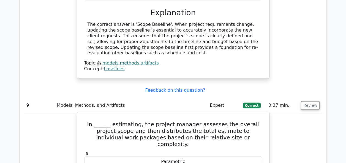
drag, startPoint x: 86, startPoint y: 12, endPoint x: 209, endPoint y: 105, distance: 153.8
copy div "In ______ estimating, the project manager assesses the overall project scope an…"
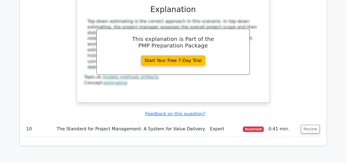
scroll to position [2890, 0]
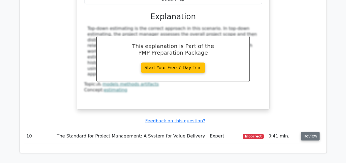
click at [309, 132] on button "Review" at bounding box center [310, 136] width 19 height 9
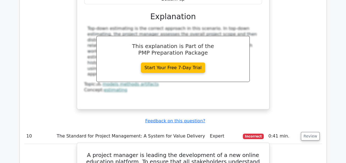
drag, startPoint x: 93, startPoint y: 36, endPoint x: 203, endPoint y: 159, distance: 165.1
copy div "A project manager is leading the development of a new online education platform…"
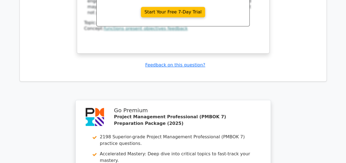
scroll to position [3311, 0]
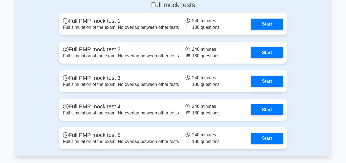
scroll to position [798, 0]
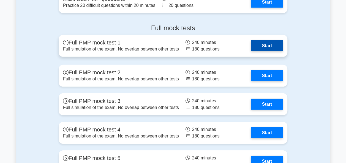
click at [267, 40] on link "Start" at bounding box center [267, 45] width 32 height 11
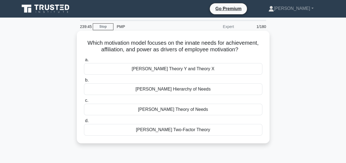
click at [163, 108] on div "[PERSON_NAME] Theory of Needs" at bounding box center [173, 110] width 178 height 12
click at [84, 103] on input "[PERSON_NAME] Theory of Needs" at bounding box center [84, 101] width 0 height 4
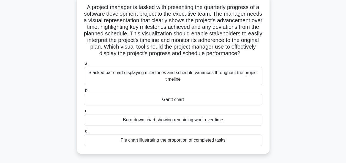
scroll to position [28, 0]
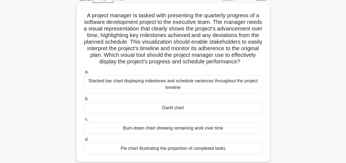
click at [173, 91] on div "Stacked bar chart displaying milestones and schedule variances throughout the p…" at bounding box center [173, 84] width 178 height 18
click at [84, 74] on input "a. Stacked bar chart displaying milestones and schedule variances throughout th…" at bounding box center [84, 72] width 0 height 4
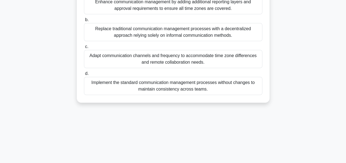
scroll to position [83, 0]
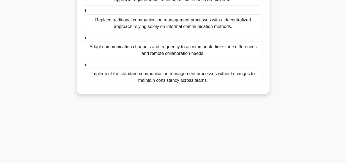
click at [139, 51] on div "Adapt communication channels and frequency to accommodate time zone differences…" at bounding box center [173, 50] width 178 height 18
click at [84, 40] on input "c. Adapt communication channels and frequency to accommodate time zone differen…" at bounding box center [84, 38] width 0 height 4
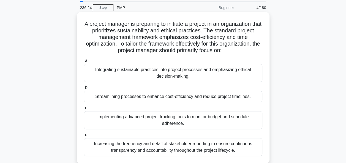
scroll to position [28, 0]
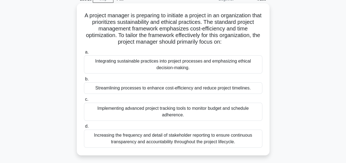
click at [149, 64] on div "Integrating sustainable practices into project processes and emphasizing ethica…" at bounding box center [173, 65] width 178 height 18
click at [84, 54] on input "a. Integrating sustainable practices into project processes and emphasizing eth…" at bounding box center [84, 53] width 0 height 4
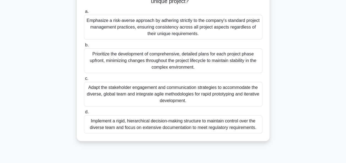
scroll to position [110, 0]
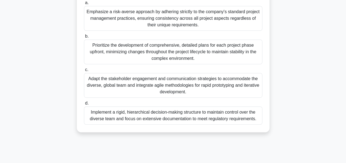
click at [161, 88] on div "Adapt the stakeholder engagement and communication strategies to accommodate th…" at bounding box center [173, 85] width 178 height 25
click at [84, 72] on input "c. Adapt the stakeholder engagement and communication strategies to accommodate…" at bounding box center [84, 70] width 0 height 4
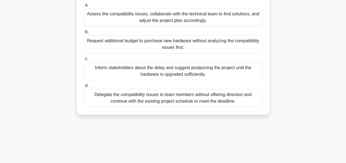
scroll to position [55, 0]
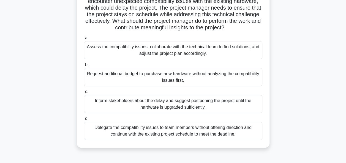
click at [141, 49] on div "Assess the compatibility issues, collaborate with the technical team to find so…" at bounding box center [173, 50] width 178 height 18
click at [84, 40] on input "a. Assess the compatibility issues, collaborate with the technical team to find…" at bounding box center [84, 38] width 0 height 4
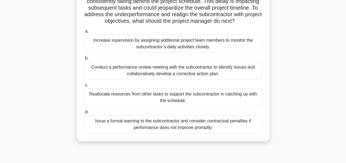
click at [177, 78] on div "Conduct a performance review meeting with the subcontractor to identify issues …" at bounding box center [173, 71] width 178 height 18
click at [84, 60] on input "b. Conduct a performance review meeting with the subcontractor to identify issu…" at bounding box center [84, 59] width 0 height 4
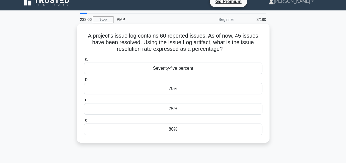
scroll to position [0, 0]
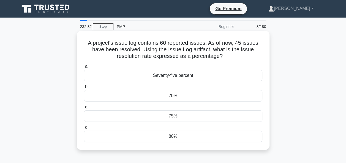
click at [172, 117] on div "75%" at bounding box center [173, 117] width 178 height 12
click at [84, 109] on input "c. 75%" at bounding box center [84, 108] width 0 height 4
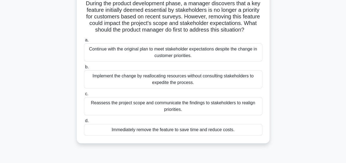
scroll to position [55, 0]
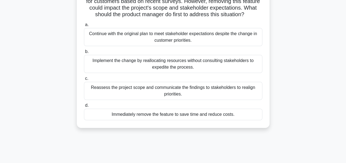
click at [156, 92] on div "Reassess the project scope and communicate the findings to stakeholders to real…" at bounding box center [173, 91] width 178 height 18
click at [84, 81] on input "c. Reassess the project scope and communicate the findings to stakeholders to r…" at bounding box center [84, 79] width 0 height 4
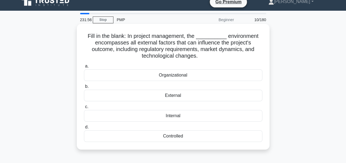
scroll to position [0, 0]
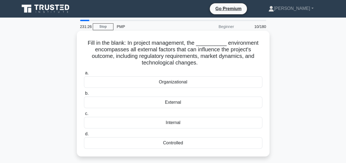
click at [169, 84] on div "Organizational" at bounding box center [173, 83] width 178 height 12
click at [84, 75] on input "a. Organizational" at bounding box center [84, 74] width 0 height 4
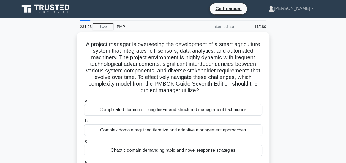
click at [259, 28] on div "11/180" at bounding box center [253, 26] width 32 height 11
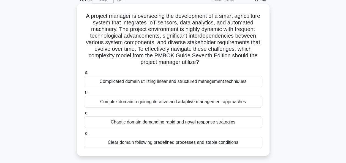
scroll to position [24, 0]
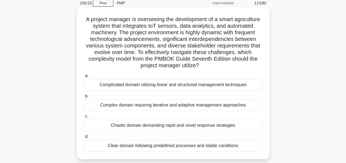
click at [144, 104] on div "Complex domain requiring iterative and adaptive management approaches" at bounding box center [173, 106] width 178 height 12
drag, startPoint x: 144, startPoint y: 104, endPoint x: 121, endPoint y: 105, distance: 22.9
click at [121, 105] on div "Complex domain requiring iterative and adaptive management approaches" at bounding box center [173, 106] width 178 height 12
click at [84, 98] on input "b. Complex domain requiring iterative and adaptive management approaches" at bounding box center [84, 97] width 0 height 4
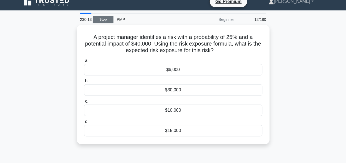
scroll to position [0, 0]
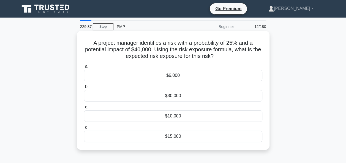
click at [170, 116] on div "$10,000" at bounding box center [173, 117] width 178 height 12
click at [84, 109] on input "c. $10,000" at bounding box center [84, 108] width 0 height 4
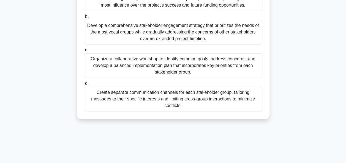
scroll to position [83, 0]
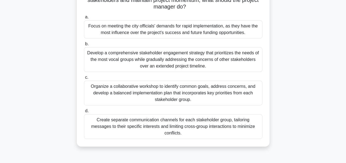
click at [177, 88] on div "Organize a collaborative workshop to identify common goals, address concerns, a…" at bounding box center [173, 93] width 178 height 25
click at [84, 80] on input "c. Organize a collaborative workshop to identify common goals, address concerns…" at bounding box center [84, 78] width 0 height 4
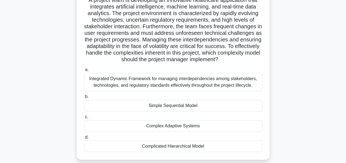
scroll to position [55, 0]
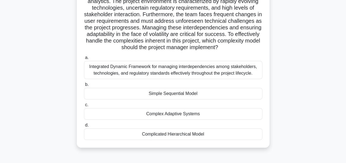
click at [179, 116] on div "Complex Adaptive Systems" at bounding box center [173, 114] width 178 height 12
click at [84, 107] on input "c. Complex Adaptive Systems" at bounding box center [84, 105] width 0 height 4
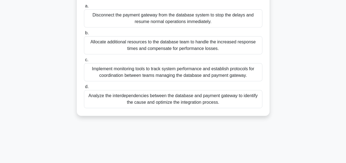
scroll to position [83, 0]
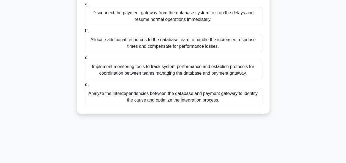
click at [196, 106] on div "Analyze the interdependencies between the database and payment gateway to ident…" at bounding box center [173, 97] width 178 height 18
click at [84, 87] on input "d. Analyze the interdependencies between the database and payment gateway to id…" at bounding box center [84, 85] width 0 height 4
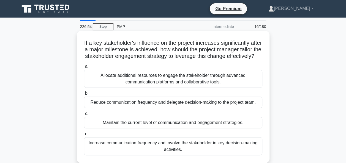
scroll to position [28, 0]
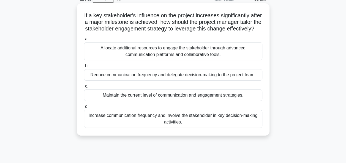
click at [219, 123] on div "Increase communication frequency and involve the stakeholder in key decision-ma…" at bounding box center [173, 119] width 178 height 18
click at [84, 109] on input "d. Increase communication frequency and involve the stakeholder in key decision…" at bounding box center [84, 107] width 0 height 4
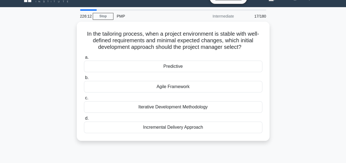
scroll to position [0, 0]
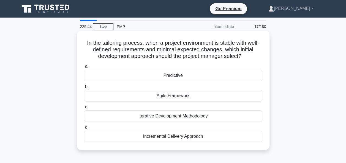
click at [176, 76] on div "Predictive" at bounding box center [173, 76] width 178 height 12
click at [84, 69] on input "a. Predictive" at bounding box center [84, 67] width 0 height 4
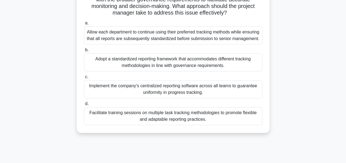
scroll to position [110, 0]
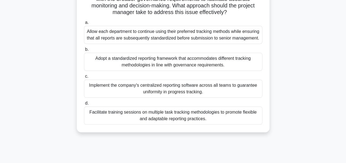
click at [164, 123] on div "Facilitate training sessions on multiple task tracking methodologies to promote…" at bounding box center [173, 116] width 178 height 18
click at [84, 105] on input "d. Facilitate training sessions on multiple task tracking methodologies to prom…" at bounding box center [84, 104] width 0 height 4
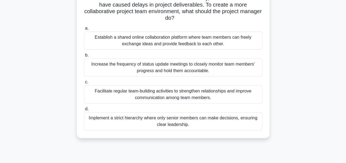
scroll to position [83, 0]
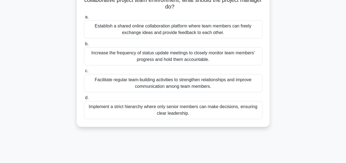
click at [158, 79] on div "Facilitate regular team-building activities to strengthen relationships and imp…" at bounding box center [173, 83] width 178 height 18
click at [84, 73] on input "c. Facilitate regular team-building activities to strengthen relationships and …" at bounding box center [84, 71] width 0 height 4
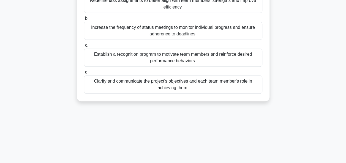
scroll to position [134, 0]
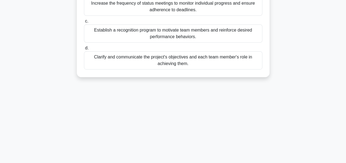
click at [161, 63] on div "Clarify and communicate the project's objectives and each team member's role in…" at bounding box center [173, 60] width 178 height 18
click at [84, 50] on input "d. Clarify and communicate the project's objectives and each team member's role…" at bounding box center [84, 49] width 0 height 4
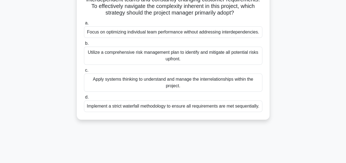
scroll to position [55, 0]
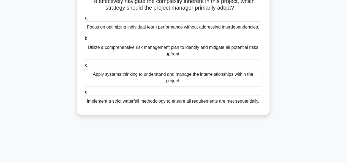
click at [154, 77] on div "Apply systems thinking to understand and manage the interrelationships within t…" at bounding box center [173, 78] width 178 height 18
click at [84, 67] on input "c. Apply systems thinking to understand and manage the interrelationships withi…" at bounding box center [84, 66] width 0 height 4
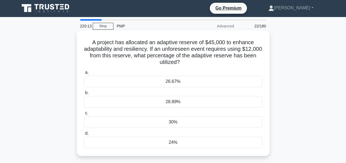
scroll to position [0, 0]
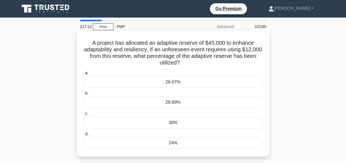
click at [178, 85] on div "26.67%" at bounding box center [173, 83] width 178 height 12
click at [84, 75] on input "a. 26.67%" at bounding box center [84, 74] width 0 height 4
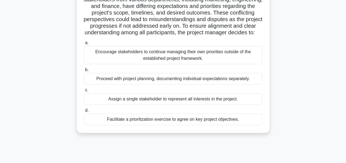
scroll to position [55, 0]
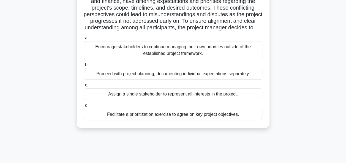
click at [168, 119] on div "Facilitate a prioritization exercise to agree on key project objectives." at bounding box center [173, 115] width 178 height 12
click at [84, 108] on input "d. Facilitate a prioritization exercise to agree on key project objectives." at bounding box center [84, 106] width 0 height 4
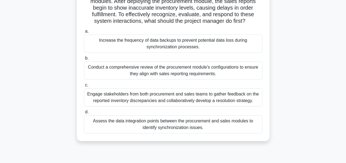
click at [177, 72] on div "Conduct a comprehensive review of the procurement module's configurations to en…" at bounding box center [173, 71] width 178 height 18
click at [84, 60] on input "b. Conduct a comprehensive review of the procurement module's configurations to…" at bounding box center [84, 59] width 0 height 4
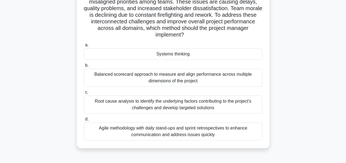
scroll to position [83, 0]
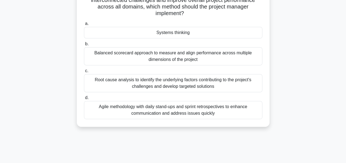
click at [171, 33] on div "Systems thinking" at bounding box center [173, 33] width 178 height 12
click at [84, 26] on input "a. Systems thinking" at bounding box center [84, 24] width 0 height 4
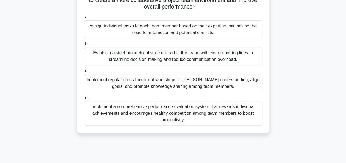
scroll to position [55, 0]
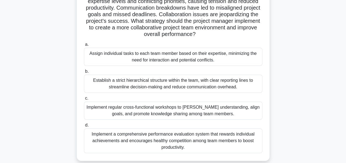
click at [188, 110] on div "Implement regular cross-functional workshops to foster understanding, align goa…" at bounding box center [173, 111] width 178 height 18
click at [84, 100] on input "c. Implement regular cross-functional workshops to foster understanding, align …" at bounding box center [84, 99] width 0 height 4
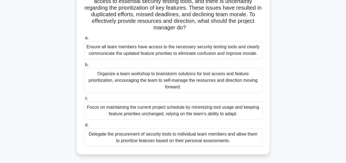
click at [176, 78] on div "Organize a team workshop to brainstorm solutions for tool access and feature pr…" at bounding box center [173, 80] width 178 height 25
click at [84, 67] on input "b. Organize a team workshop to brainstorm solutions for tool access and feature…" at bounding box center [84, 65] width 0 height 4
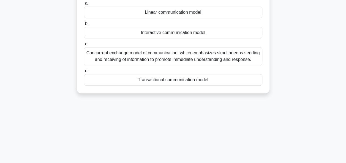
scroll to position [110, 0]
click at [165, 80] on div "Transactional communication model" at bounding box center [173, 80] width 178 height 12
click at [84, 72] on input "d. Transactional communication model" at bounding box center [84, 71] width 0 height 4
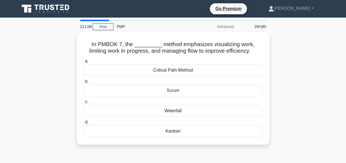
scroll to position [0, 0]
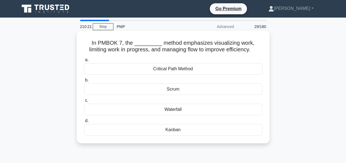
click at [173, 91] on div "Scrum" at bounding box center [173, 90] width 178 height 12
click at [84, 82] on input "b. Scrum" at bounding box center [84, 81] width 0 height 4
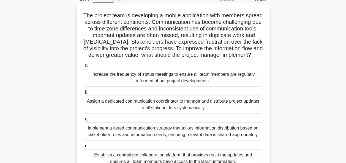
scroll to position [55, 0]
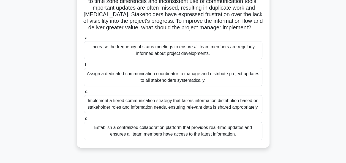
click at [184, 108] on div "Implement a tiered communication strategy that tailors information distribution…" at bounding box center [173, 104] width 178 height 18
click at [84, 94] on input "c. Implement a tiered communication strategy that tailors information distribut…" at bounding box center [84, 92] width 0 height 4
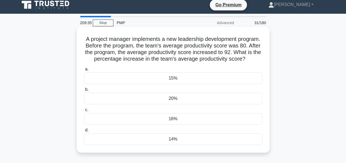
scroll to position [0, 0]
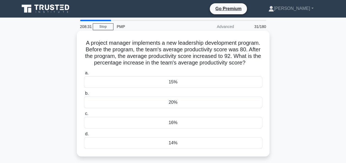
click at [181, 88] on div "15%" at bounding box center [173, 83] width 178 height 12
click at [84, 75] on input "a. 15%" at bounding box center [84, 74] width 0 height 4
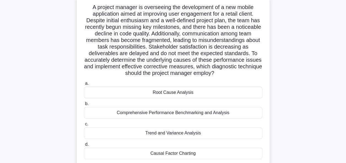
scroll to position [28, 0]
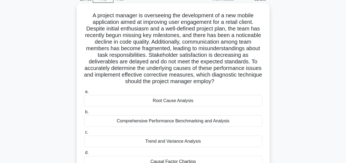
click at [176, 102] on div "Root Cause Analysis" at bounding box center [173, 101] width 178 height 12
click at [84, 94] on input "a. Root Cause Analysis" at bounding box center [84, 92] width 0 height 4
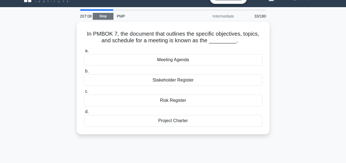
scroll to position [0, 0]
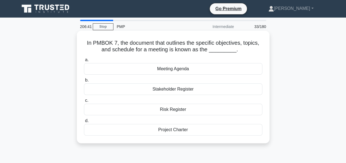
click at [168, 70] on div "Meeting Agenda" at bounding box center [173, 69] width 178 height 12
click at [84, 62] on input "a. Meeting Agenda" at bounding box center [84, 60] width 0 height 4
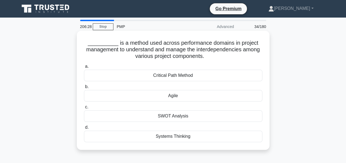
click at [175, 135] on div "Systems Thinking" at bounding box center [173, 137] width 178 height 12
click at [84, 130] on input "d. Systems Thinking" at bounding box center [84, 128] width 0 height 4
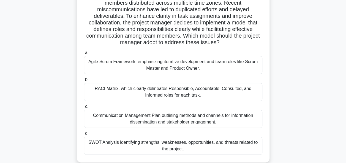
scroll to position [55, 0]
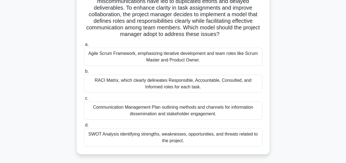
click at [142, 82] on div "RACI Matrix, which clearly delineates Responsible, Accountable, Consulted, and …" at bounding box center [173, 84] width 178 height 18
click at [84, 73] on input "b. RACI Matrix, which clearly delineates Responsible, Accountable, Consulted, a…" at bounding box center [84, 72] width 0 height 4
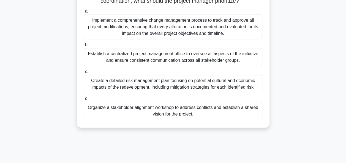
scroll to position [110, 0]
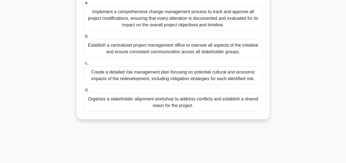
click at [163, 95] on div "Organize a stakeholder alignment workshop to address conflicts and establish a …" at bounding box center [173, 103] width 178 height 18
click at [84, 92] on input "d. Organize a stakeholder alignment workshop to address conflicts and establish…" at bounding box center [84, 91] width 0 height 4
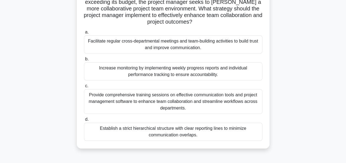
scroll to position [79, 0]
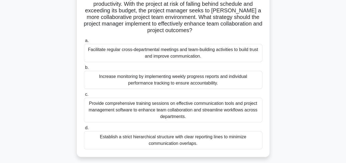
click at [175, 110] on div "Provide comprehensive training sessions on effective communication tools and pr…" at bounding box center [173, 110] width 178 height 25
click at [84, 97] on input "c. Provide comprehensive training sessions on effective communication tools and…" at bounding box center [84, 95] width 0 height 4
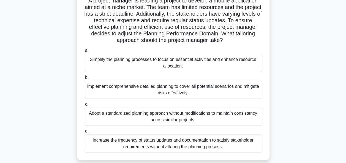
scroll to position [55, 0]
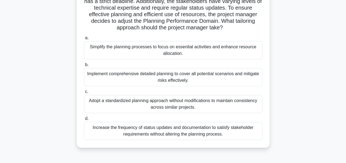
click at [175, 76] on div "Implement comprehensive detailed planning to cover all potential scenarios and …" at bounding box center [173, 77] width 178 height 18
click at [84, 67] on input "b. Implement comprehensive detailed planning to cover all potential scenarios a…" at bounding box center [84, 65] width 0 height 4
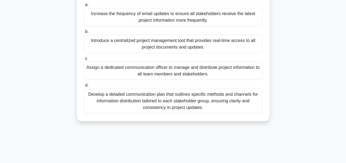
scroll to position [110, 0]
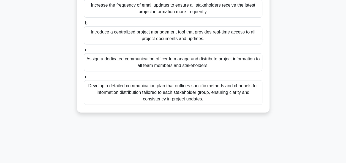
click at [165, 101] on div "Develop a detailed communication plan that outlines specific methods and channe…" at bounding box center [173, 92] width 178 height 25
click at [84, 79] on input "d. Develop a detailed communication plan that outlines specific methods and cha…" at bounding box center [84, 77] width 0 height 4
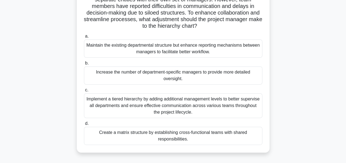
scroll to position [55, 0]
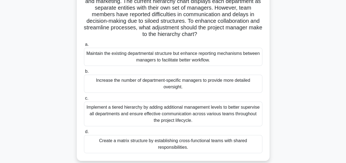
click at [173, 144] on div "Create a matrix structure by establishing cross-functional teams with shared re…" at bounding box center [173, 144] width 178 height 18
click at [84, 134] on input "d. Create a matrix structure by establishing cross-functional teams with shared…" at bounding box center [84, 132] width 0 height 4
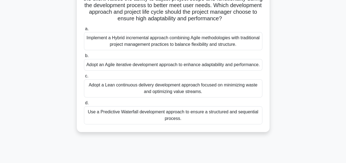
scroll to position [83, 0]
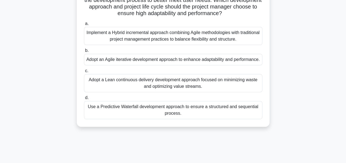
click at [169, 65] on div "Adopt an Agile iterative development approach to enhance adaptability and perfo…" at bounding box center [173, 60] width 178 height 12
click at [84, 53] on input "b. Adopt an Agile iterative development approach to enhance adaptability and pe…" at bounding box center [84, 51] width 0 height 4
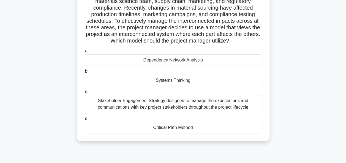
scroll to position [28, 0]
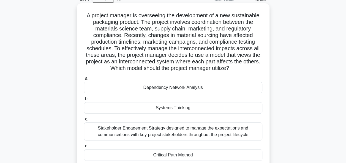
click at [166, 108] on div "Systems Thinking" at bounding box center [173, 108] width 178 height 12
click at [84, 101] on input "b. Systems Thinking" at bounding box center [84, 99] width 0 height 4
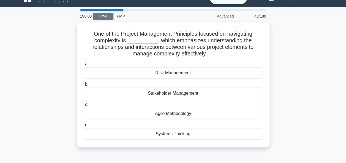
scroll to position [0, 0]
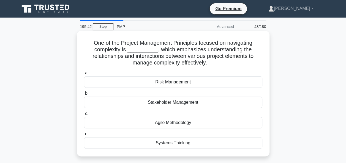
click at [173, 144] on div "Systems Thinking" at bounding box center [173, 144] width 178 height 12
click at [84, 136] on input "d. Systems Thinking" at bounding box center [84, 135] width 0 height 4
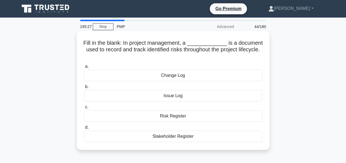
click at [174, 114] on div "Risk Register" at bounding box center [173, 117] width 178 height 12
click at [84, 109] on input "c. Risk Register" at bounding box center [84, 108] width 0 height 4
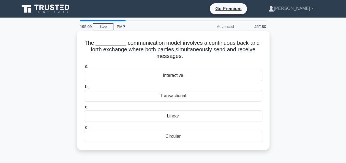
click at [176, 96] on div "Transactional" at bounding box center [173, 96] width 178 height 12
click at [84, 89] on input "b. Transactional" at bounding box center [84, 87] width 0 height 4
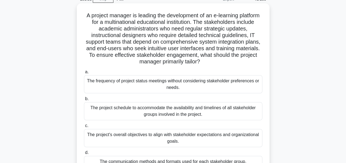
scroll to position [55, 0]
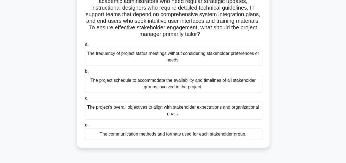
click at [182, 111] on div "The project's overall objectives to align with stakeholder expectations and org…" at bounding box center [173, 111] width 178 height 18
click at [84, 100] on input "c. The project's overall objectives to align with stakeholder expectations and …" at bounding box center [84, 99] width 0 height 4
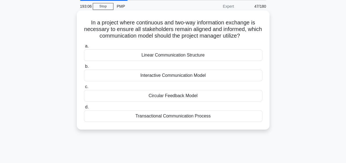
scroll to position [0, 0]
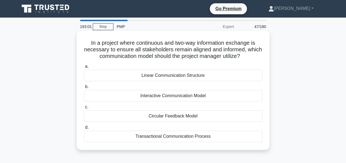
click at [170, 138] on div "Transactional Communication Process" at bounding box center [173, 137] width 178 height 12
click at [84, 130] on input "d. Transactional Communication Process" at bounding box center [84, 128] width 0 height 4
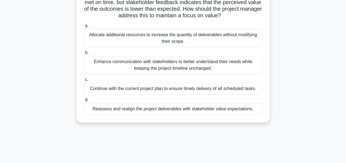
scroll to position [55, 0]
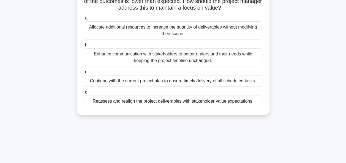
click at [173, 102] on div "Reassess and realign the project deliverables with stakeholder value expectatio…" at bounding box center [173, 102] width 178 height 12
click at [84, 94] on input "d. Reassess and realign the project deliverables with stakeholder value expecta…" at bounding box center [84, 93] width 0 height 4
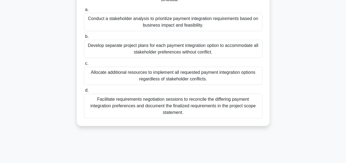
scroll to position [110, 0]
click at [169, 103] on div "Facilitate requirements negotiation sessions to reconcile the differing payment…" at bounding box center [173, 106] width 178 height 25
click at [84, 92] on input "d. Facilitate requirements negotiation sessions to reconcile the differing paym…" at bounding box center [84, 91] width 0 height 4
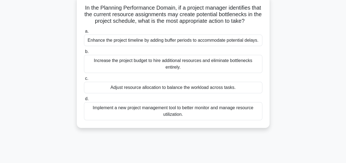
scroll to position [28, 0]
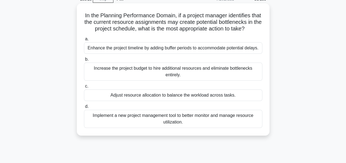
click at [161, 96] on div "Adjust resource allocation to balance the workload across tasks." at bounding box center [173, 96] width 178 height 12
click at [84, 88] on input "c. Adjust resource allocation to balance the workload across tasks." at bounding box center [84, 87] width 0 height 4
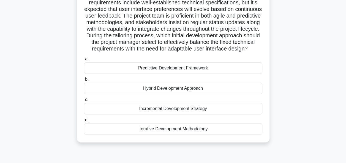
scroll to position [83, 0]
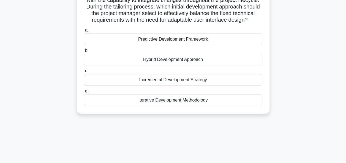
click at [161, 65] on div "Hybrid Development Approach" at bounding box center [173, 60] width 178 height 12
click at [84, 53] on input "b. Hybrid Development Approach" at bounding box center [84, 51] width 0 height 4
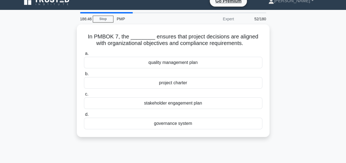
scroll to position [0, 0]
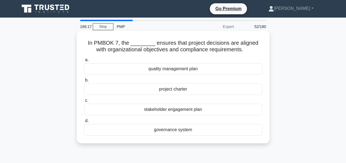
click at [165, 70] on div "quality management plan" at bounding box center [173, 69] width 178 height 12
click at [84, 62] on input "a. quality management plan" at bounding box center [84, 60] width 0 height 4
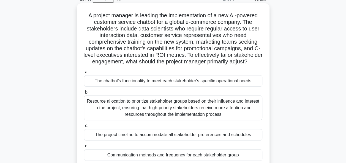
scroll to position [83, 0]
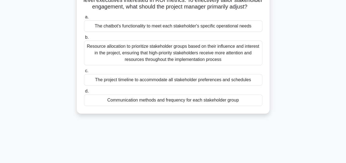
click at [166, 32] on div "The chatbot's functionality to meet each stakeholder's specific operational nee…" at bounding box center [173, 26] width 178 height 12
click at [84, 19] on input "a. The chatbot's functionality to meet each stakeholder's specific operational …" at bounding box center [84, 17] width 0 height 4
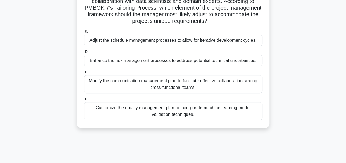
scroll to position [28, 0]
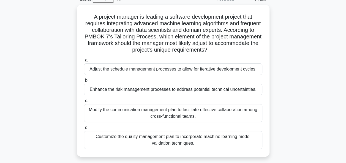
click at [280, 75] on div "A project manager is leading a software development project that requires integ…" at bounding box center [173, 84] width 314 height 159
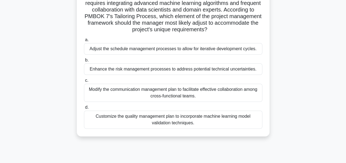
scroll to position [55, 0]
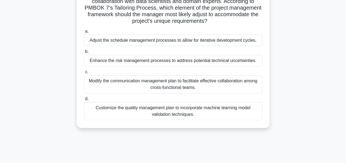
click at [171, 86] on div "Modify the communication management plan to facilitate effective collaboration …" at bounding box center [173, 84] width 178 height 18
click at [84, 74] on input "c. Modify the communication management plan to facilitate effective collaborati…" at bounding box center [84, 72] width 0 height 4
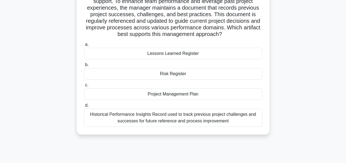
click at [174, 54] on div "Lessons Learned Register" at bounding box center [173, 54] width 178 height 12
click at [84, 47] on input "a. Lessons Learned Register" at bounding box center [84, 45] width 0 height 4
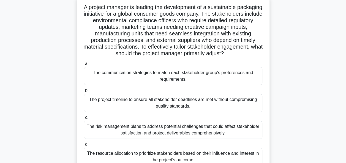
scroll to position [28, 0]
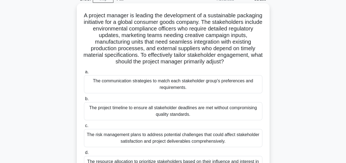
click at [172, 83] on div "The communication strategies to match each stakeholder group's preferences and …" at bounding box center [173, 84] width 178 height 18
click at [84, 74] on input "a. The communication strategies to match each stakeholder group's preferences a…" at bounding box center [84, 72] width 0 height 4
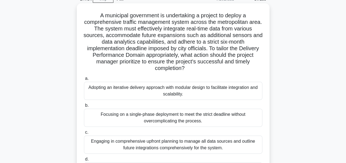
click at [177, 90] on div "Adopting an iterative delivery approach with modular design to facilitate integ…" at bounding box center [173, 91] width 178 height 18
click at [84, 81] on input "a. Adopting an iterative delivery approach with modular design to facilitate in…" at bounding box center [84, 79] width 0 height 4
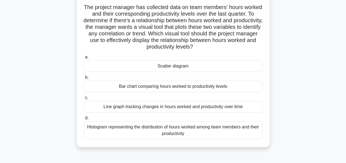
scroll to position [55, 0]
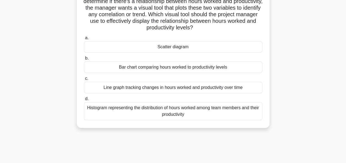
click at [162, 50] on div "Scatter diagram" at bounding box center [173, 47] width 178 height 12
click at [84, 40] on input "a. Scatter diagram" at bounding box center [84, 38] width 0 height 4
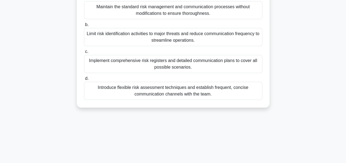
scroll to position [110, 0]
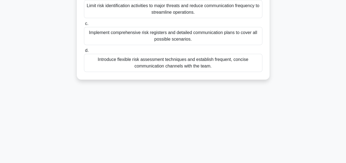
click at [175, 61] on div "Introduce flexible risk assessment techniques and establish frequent, concise c…" at bounding box center [173, 63] width 178 height 18
click at [84, 53] on input "d. Introduce flexible risk assessment techniques and establish frequent, concis…" at bounding box center [84, 51] width 0 height 4
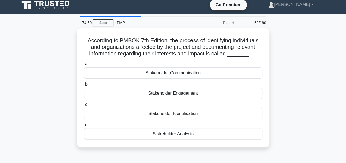
scroll to position [0, 0]
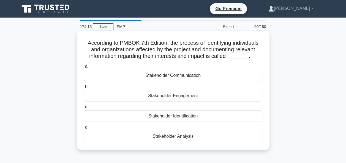
click at [184, 116] on div "Stakeholder Identification" at bounding box center [173, 117] width 178 height 12
click at [84, 109] on input "c. Stakeholder Identification" at bounding box center [84, 108] width 0 height 4
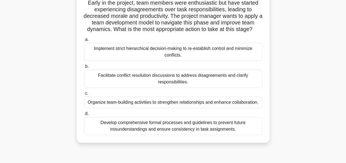
scroll to position [55, 0]
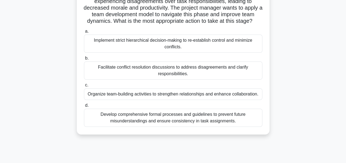
click at [195, 122] on div "Develop comprehensive formal processes and guidelines to prevent future misunde…" at bounding box center [173, 118] width 178 height 18
click at [84, 108] on input "d. Develop comprehensive formal processes and guidelines to prevent future misu…" at bounding box center [84, 106] width 0 height 4
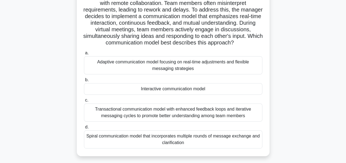
scroll to position [83, 0]
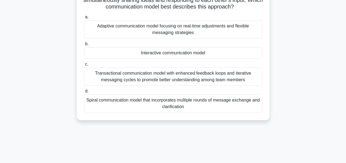
click at [178, 86] on div "Transactional communication model with enhanced feedback loops and iterative me…" at bounding box center [173, 77] width 178 height 18
click at [84, 66] on input "c. Transactional communication model with enhanced feedback loops and iterative…" at bounding box center [84, 65] width 0 height 4
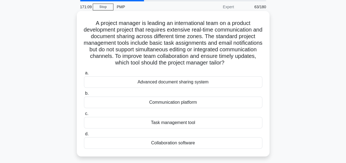
scroll to position [28, 0]
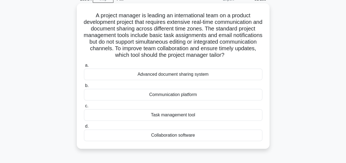
click at [174, 73] on div "Advanced document sharing system" at bounding box center [173, 75] width 178 height 12
click at [84, 67] on input "a. Advanced document sharing system" at bounding box center [84, 66] width 0 height 4
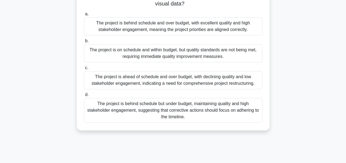
scroll to position [83, 0]
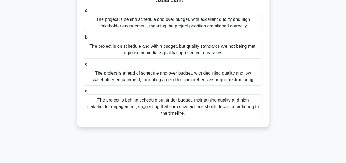
click at [181, 103] on div "The project is behind schedule but under budget, maintaining quality and high s…" at bounding box center [173, 107] width 178 height 25
click at [84, 93] on input "d. The project is behind schedule but under budget, maintaining quality and hig…" at bounding box center [84, 92] width 0 height 4
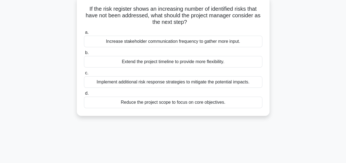
scroll to position [0, 0]
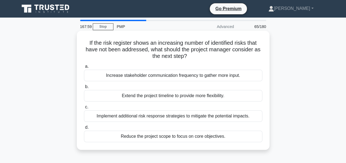
click at [147, 116] on div "Implement additional risk response strategies to mitigate the potential impacts." at bounding box center [173, 117] width 178 height 12
click at [84, 109] on input "c. Implement additional risk response strategies to mitigate the potential impa…" at bounding box center [84, 108] width 0 height 4
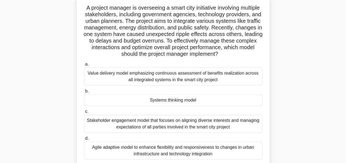
scroll to position [28, 0]
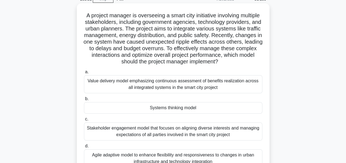
click at [163, 108] on div "Systems thinking model" at bounding box center [173, 108] width 178 height 12
click at [84, 101] on input "b. Systems thinking model" at bounding box center [84, 99] width 0 height 4
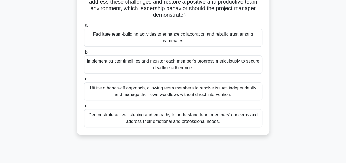
scroll to position [134, 0]
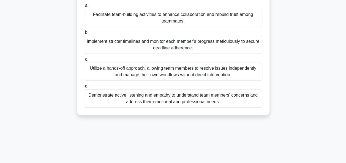
click at [171, 100] on div "Demonstrate active listening and empathy to understand team members' concerns a…" at bounding box center [173, 99] width 178 height 18
click at [84, 88] on input "d. Demonstrate active listening and empathy to understand team members' concern…" at bounding box center [84, 87] width 0 height 4
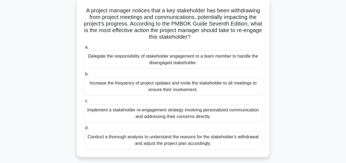
scroll to position [28, 0]
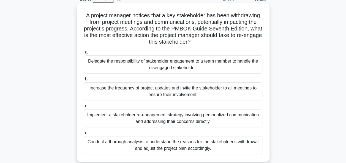
click at [152, 117] on div "Implement a stakeholder re-engagement strategy involving personalized communica…" at bounding box center [173, 119] width 178 height 18
click at [84, 108] on input "c. Implement a stakeholder re-engagement strategy involving personalized commun…" at bounding box center [84, 107] width 0 height 4
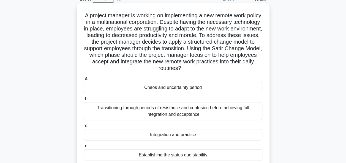
scroll to position [55, 0]
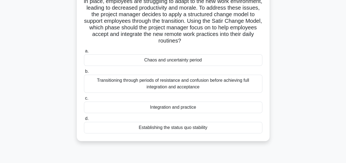
click at [162, 108] on div "Integration and practice" at bounding box center [173, 108] width 178 height 12
click at [84, 100] on input "c. Integration and practice" at bounding box center [84, 99] width 0 height 4
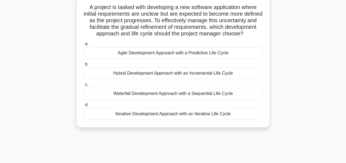
scroll to position [28, 0]
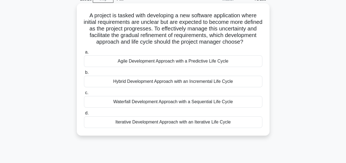
click at [154, 88] on div "Hybrid Development Approach with an Incremental Life Cycle" at bounding box center [173, 82] width 178 height 12
click at [84, 75] on input "b. Hybrid Development Approach with an Incremental Life Cycle" at bounding box center [84, 73] width 0 height 4
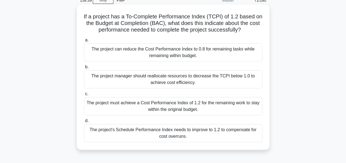
scroll to position [55, 0]
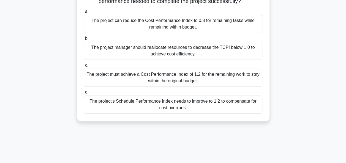
click at [174, 25] on div "The project can reduce the Cost Performance Index to 0.8 for remaining tasks wh…" at bounding box center [173, 24] width 178 height 18
click at [84, 13] on input "a. The project can reduce the Cost Performance Index to 0.8 for remaining tasks…" at bounding box center [84, 12] width 0 height 4
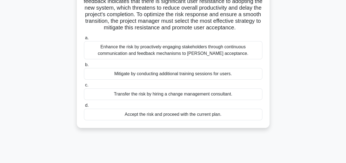
click at [152, 59] on div "Enhance the risk by proactively engaging stakeholders through continuous commun…" at bounding box center [173, 50] width 178 height 18
click at [84, 40] on input "a. Enhance the risk by proactively engaging stakeholders through continuous com…" at bounding box center [84, 38] width 0 height 4
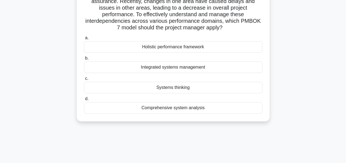
click at [172, 88] on div "Systems thinking" at bounding box center [173, 88] width 178 height 12
click at [84, 81] on input "c. Systems thinking" at bounding box center [84, 79] width 0 height 4
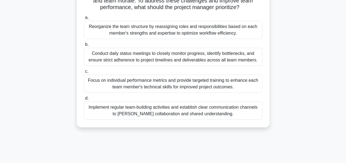
scroll to position [83, 0]
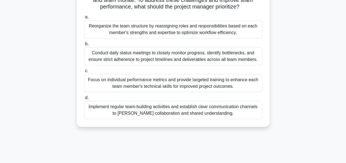
click at [162, 108] on div "Implement regular team-building activities and establish clear communication ch…" at bounding box center [173, 110] width 178 height 18
click at [84, 100] on input "d. Implement regular team-building activities and establish clear communication…" at bounding box center [84, 98] width 0 height 4
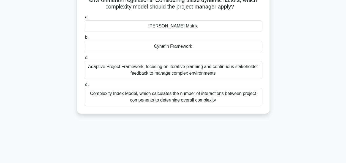
click at [136, 92] on div "Complexity Index Model, which calculates the number of interactions between pro…" at bounding box center [173, 97] width 178 height 18
click at [84, 87] on input "d. Complexity Index Model, which calculates the number of interactions between …" at bounding box center [84, 85] width 0 height 4
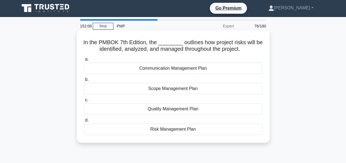
scroll to position [0, 0]
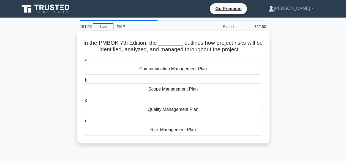
click at [162, 130] on div "Risk Management Plan" at bounding box center [173, 130] width 178 height 12
click at [84, 123] on input "d. Risk Management Plan" at bounding box center [84, 121] width 0 height 4
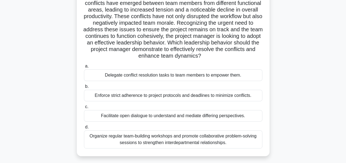
scroll to position [83, 0]
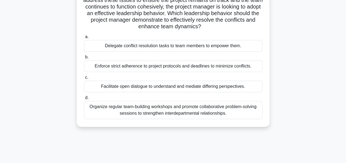
click at [160, 109] on div "Organize regular team-building workshops and promote collaborative problem-solv…" at bounding box center [173, 110] width 178 height 18
click at [84, 100] on input "d. Organize regular team-building workshops and promote collaborative problem-s…" at bounding box center [84, 98] width 0 height 4
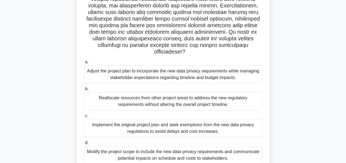
scroll to position [134, 0]
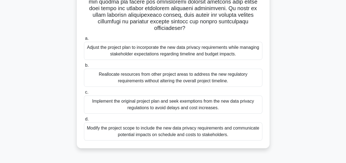
click at [161, 132] on div "Modify the project scope to include the new data privacy requirements and commu…" at bounding box center [173, 132] width 178 height 18
click at [84, 121] on input "d. Modify the project scope to include the new data privacy requirements and co…" at bounding box center [84, 120] width 0 height 4
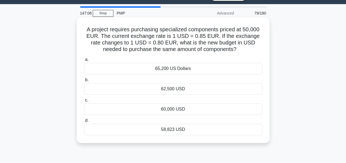
scroll to position [0, 0]
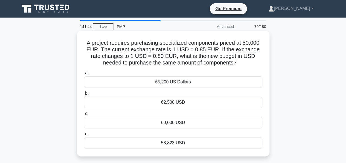
click at [166, 104] on div "62,500 USD" at bounding box center [173, 103] width 178 height 12
click at [84, 95] on input "b. 62,500 USD" at bounding box center [84, 94] width 0 height 4
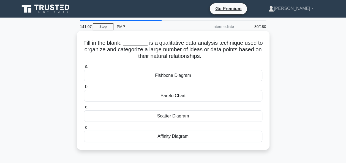
click at [169, 137] on div "Affinity Diagram" at bounding box center [173, 137] width 178 height 12
click at [84, 130] on input "d. Affinity Diagram" at bounding box center [84, 128] width 0 height 4
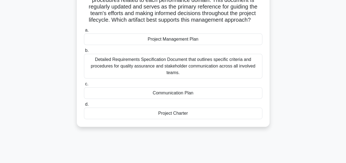
scroll to position [55, 0]
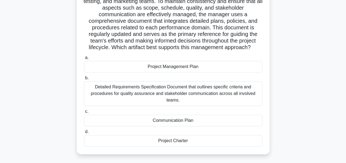
click at [171, 67] on div "Project Management Plan" at bounding box center [173, 67] width 178 height 12
click at [84, 60] on input "a. Project Management Plan" at bounding box center [84, 58] width 0 height 4
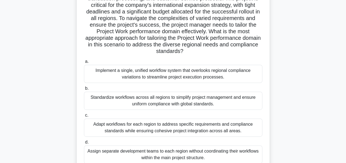
scroll to position [110, 0]
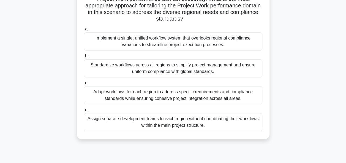
click at [138, 97] on div "Adapt workflows for each region to address specific requirements and compliance…" at bounding box center [173, 95] width 178 height 18
click at [84, 85] on input "c. Adapt workflows for each region to address specific requirements and complia…" at bounding box center [84, 83] width 0 height 4
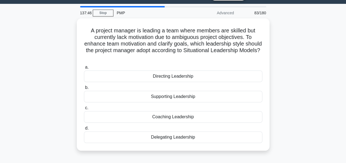
scroll to position [0, 0]
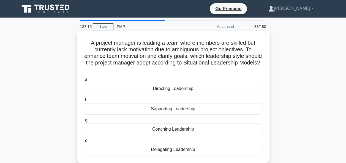
click at [163, 130] on div "Coaching Leadership" at bounding box center [173, 130] width 178 height 12
click at [84, 122] on input "c. Coaching Leadership" at bounding box center [84, 121] width 0 height 4
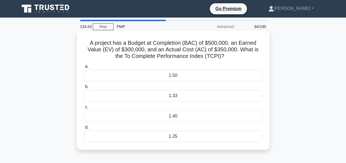
click at [173, 114] on div "1.40" at bounding box center [173, 117] width 178 height 12
drag, startPoint x: 173, startPoint y: 114, endPoint x: 170, endPoint y: 118, distance: 5.5
click at [170, 118] on div "1.40" at bounding box center [173, 117] width 178 height 12
click at [84, 109] on input "c. 1.40" at bounding box center [84, 108] width 0 height 4
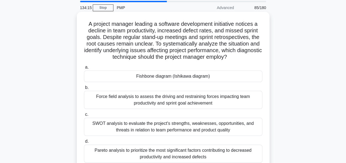
scroll to position [28, 0]
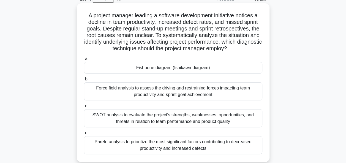
click at [165, 70] on div "Fishbone diagram (Ishikawa diagram)" at bounding box center [173, 68] width 178 height 12
click at [84, 61] on input "a. Fishbone diagram (Ishikawa diagram)" at bounding box center [84, 59] width 0 height 4
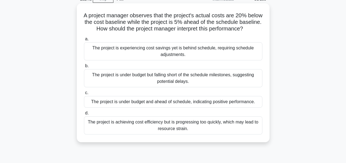
click at [165, 58] on div "The project is experiencing cost savings yet is behind schedule, requiring sche…" at bounding box center [173, 51] width 178 height 18
click at [84, 41] on input "a. The project is experiencing cost savings yet is behind schedule, requiring s…" at bounding box center [84, 39] width 0 height 4
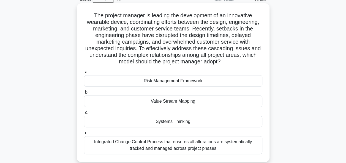
click at [167, 122] on div "Systems Thinking" at bounding box center [173, 122] width 178 height 12
click at [84, 115] on input "c. Systems Thinking" at bounding box center [84, 113] width 0 height 4
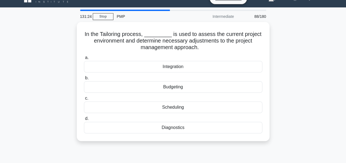
scroll to position [0, 0]
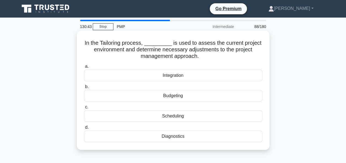
click at [177, 134] on div "Diagnostics" at bounding box center [173, 137] width 178 height 12
click at [84, 130] on input "d. Diagnostics" at bounding box center [84, 128] width 0 height 4
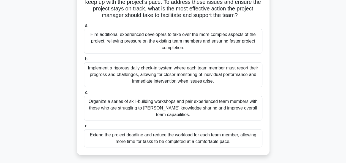
scroll to position [83, 0]
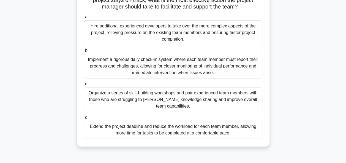
click at [157, 96] on div "Organize a series of skill-building workshops and pair experienced team members…" at bounding box center [173, 100] width 178 height 25
click at [84, 86] on input "c. Organize a series of skill-building workshops and pair experienced team memb…" at bounding box center [84, 85] width 0 height 4
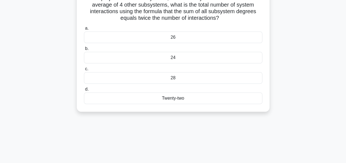
scroll to position [0, 0]
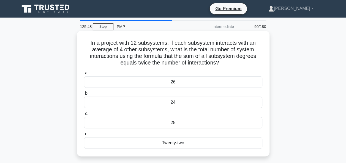
click at [171, 107] on div "24" at bounding box center [173, 103] width 178 height 12
click at [84, 95] on input "b. 24" at bounding box center [84, 94] width 0 height 4
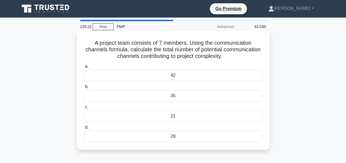
click at [170, 113] on div "21" at bounding box center [173, 117] width 178 height 12
click at [84, 109] on input "c. 21" at bounding box center [84, 108] width 0 height 4
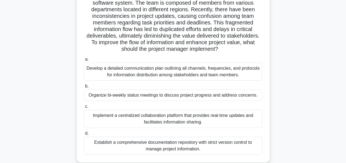
scroll to position [55, 0]
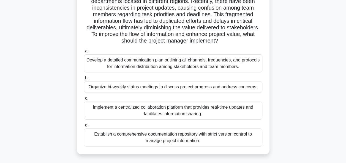
click at [177, 68] on div "Develop a detailed communication plan outlining all channels, frequencies, and …" at bounding box center [173, 63] width 178 height 18
click at [84, 53] on input "a. Develop a detailed communication plan outlining all channels, frequencies, a…" at bounding box center [84, 52] width 0 height 4
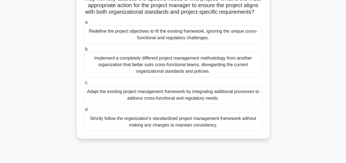
scroll to position [83, 0]
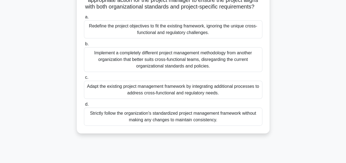
click at [181, 97] on div "Adapt the existing project management framework by integrating additional proce…" at bounding box center [173, 90] width 178 height 18
click at [84, 80] on input "c. Adapt the existing project management framework by integrating additional pr…" at bounding box center [84, 78] width 0 height 4
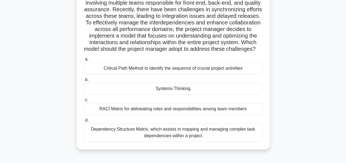
scroll to position [55, 0]
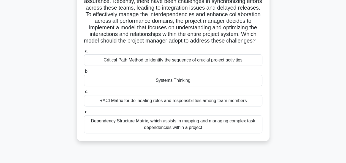
click at [184, 86] on div "Systems Thinking" at bounding box center [173, 81] width 178 height 12
click at [84, 73] on input "b. Systems Thinking" at bounding box center [84, 72] width 0 height 4
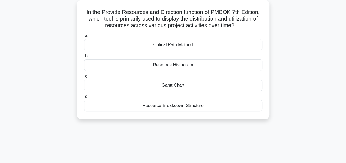
scroll to position [0, 0]
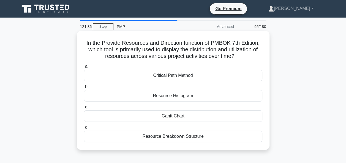
click at [166, 95] on div "Resource Histogram" at bounding box center [173, 96] width 178 height 12
click at [84, 89] on input "b. Resource Histogram" at bounding box center [84, 87] width 0 height 4
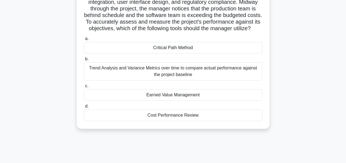
scroll to position [55, 0]
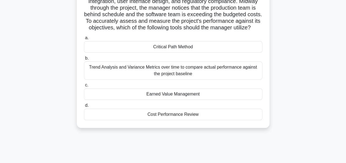
click at [180, 75] on div "Trend Analysis and Variance Metrics over time to compare actual performance aga…" at bounding box center [173, 71] width 178 height 18
click at [84, 60] on input "b. Trend Analysis and Variance Metrics over time to compare actual performance …" at bounding box center [84, 59] width 0 height 4
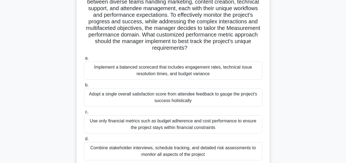
scroll to position [83, 0]
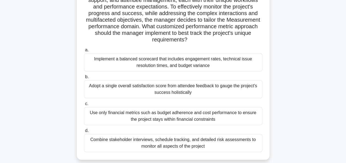
click at [146, 64] on div "Implement a balanced scorecard that includes engagement rates, technical issue …" at bounding box center [173, 62] width 178 height 18
click at [84, 52] on input "a. Implement a balanced scorecard that includes engagement rates, technical iss…" at bounding box center [84, 50] width 0 height 4
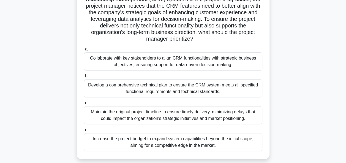
scroll to position [55, 0]
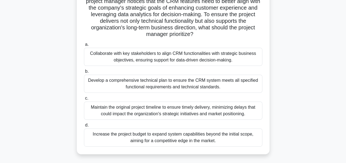
click at [182, 84] on div "Develop a comprehensive technical plan to ensure the CRM system meets all speci…" at bounding box center [173, 84] width 178 height 18
click at [84, 73] on input "b. Develop a comprehensive technical plan to ensure the CRM system meets all sp…" at bounding box center [84, 72] width 0 height 4
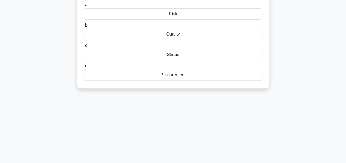
scroll to position [0, 0]
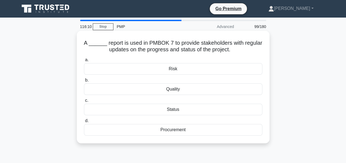
click at [175, 108] on div "Status" at bounding box center [173, 110] width 178 height 12
click at [84, 103] on input "c. Status" at bounding box center [84, 101] width 0 height 4
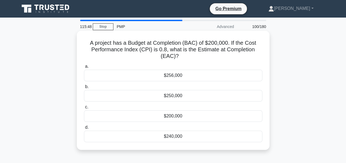
click at [174, 137] on div "$240,000" at bounding box center [173, 137] width 178 height 12
click at [84, 130] on input "d. $240,000" at bounding box center [84, 128] width 0 height 4
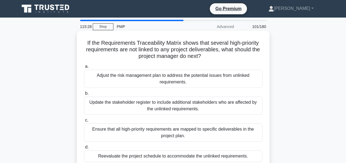
scroll to position [55, 0]
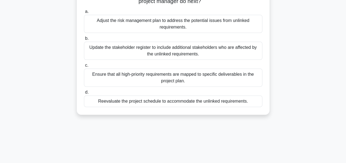
click at [152, 102] on div "Reevaluate the project schedule to accommodate the unlinked requirements." at bounding box center [173, 102] width 178 height 12
click at [84, 94] on input "d. Reevaluate the project schedule to accommodate the unlinked requirements." at bounding box center [84, 93] width 0 height 4
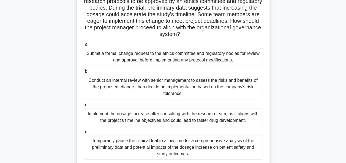
click at [146, 62] on div "Submit a formal change request to the ethics committee and regulatory bodies fo…" at bounding box center [173, 57] width 178 height 18
click at [84, 47] on input "a. Submit a formal change request to the ethics committee and regulatory bodies…" at bounding box center [84, 45] width 0 height 4
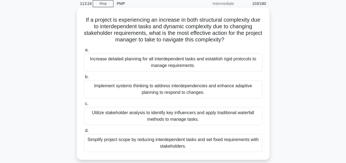
scroll to position [28, 0]
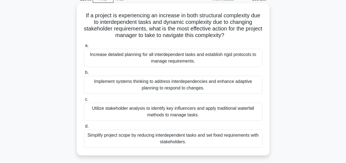
click at [154, 82] on div "Implement systems thinking to address interdependencies and enhance adaptive pl…" at bounding box center [173, 85] width 178 height 18
click at [84, 75] on input "b. Implement systems thinking to address interdependencies and enhance adaptive…" at bounding box center [84, 73] width 0 height 4
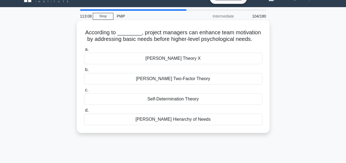
scroll to position [0, 0]
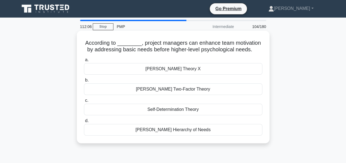
click at [174, 130] on div "[PERSON_NAME] Hierarchy of Needs" at bounding box center [173, 130] width 178 height 12
click at [84, 123] on input "d. Maslow's Hierarchy of Needs" at bounding box center [84, 121] width 0 height 4
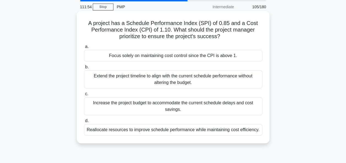
scroll to position [28, 0]
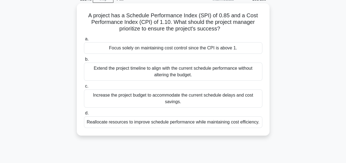
click at [204, 121] on div "Reallocate resources to improve schedule performance while maintaining cost eff…" at bounding box center [173, 123] width 178 height 12
click at [84, 115] on input "d. Reallocate resources to improve schedule performance while maintaining cost …" at bounding box center [84, 114] width 0 height 4
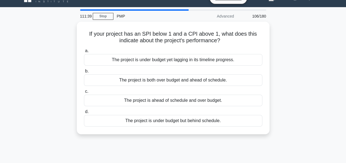
scroll to position [0, 0]
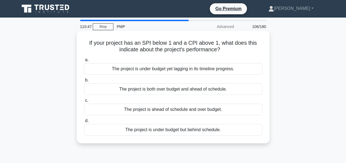
click at [163, 73] on div "The project is under budget yet lagging in its timeline progress." at bounding box center [173, 69] width 178 height 12
click at [84, 62] on input "a. The project is under budget yet lagging in its timeline progress." at bounding box center [84, 60] width 0 height 4
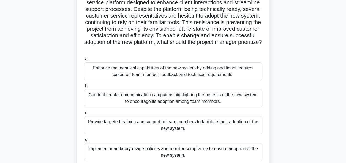
scroll to position [55, 0]
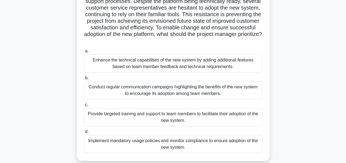
click at [162, 68] on div "Enhance the technical capabilities of the new system by adding additional featu…" at bounding box center [173, 63] width 178 height 18
click at [84, 53] on input "a. Enhance the technical capabilities of the new system by adding additional fe…" at bounding box center [84, 52] width 0 height 4
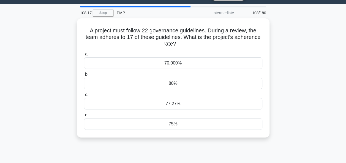
scroll to position [0, 0]
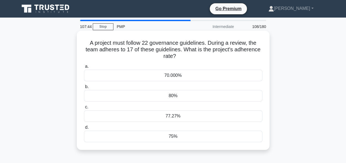
click at [165, 96] on div "80%" at bounding box center [173, 96] width 178 height 12
click at [84, 89] on input "b. 80%" at bounding box center [84, 87] width 0 height 4
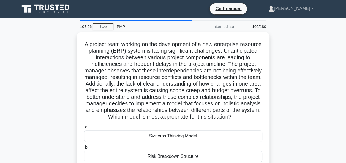
drag, startPoint x: 134, startPoint y: 109, endPoint x: 351, endPoint y: -18, distance: 251.1
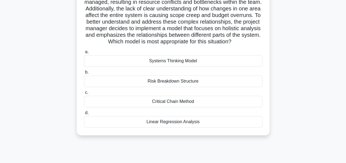
scroll to position [83, 0]
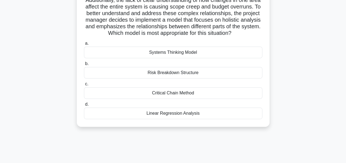
click at [173, 58] on div "Systems Thinking Model" at bounding box center [173, 53] width 178 height 12
click at [84, 45] on input "a. Systems Thinking Model" at bounding box center [84, 44] width 0 height 4
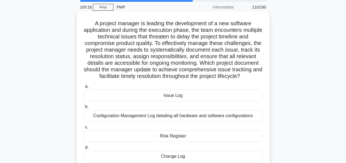
scroll to position [28, 0]
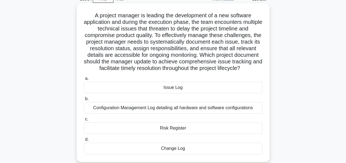
click at [175, 89] on div "Issue Log" at bounding box center [173, 88] width 178 height 12
click at [84, 81] on input "a. Issue Log" at bounding box center [84, 79] width 0 height 4
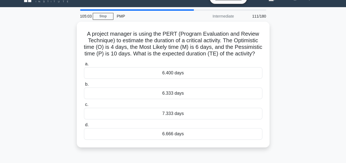
scroll to position [0, 0]
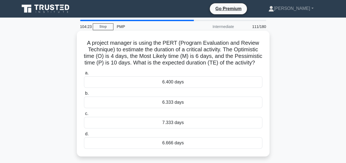
click at [170, 108] on div "6.333 days" at bounding box center [173, 103] width 178 height 12
click at [84, 95] on input "b. 6.333 days" at bounding box center [84, 94] width 0 height 4
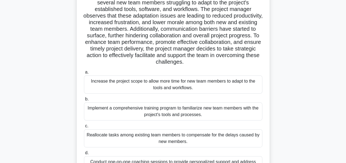
scroll to position [55, 0]
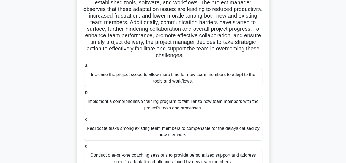
click at [135, 102] on div "Implement a comprehensive training program to familiarize new team members with…" at bounding box center [173, 105] width 178 height 18
click at [84, 95] on input "b. Implement a comprehensive training program to familiarize new team members w…" at bounding box center [84, 93] width 0 height 4
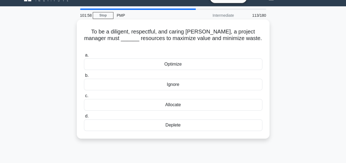
scroll to position [0, 0]
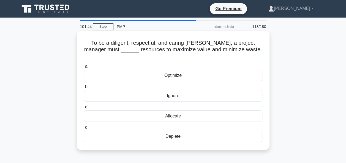
click at [175, 70] on div "Optimize" at bounding box center [173, 76] width 178 height 12
click at [84, 67] on input "a. Optimize" at bounding box center [84, 67] width 0 height 4
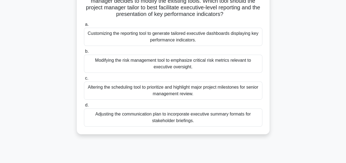
scroll to position [110, 0]
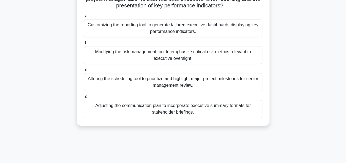
click at [172, 36] on div "Customizing the reporting tool to generate tailored executive dashboards displa…" at bounding box center [173, 28] width 178 height 18
click at [84, 18] on input "a. Customizing the reporting tool to generate tailored executive dashboards dis…" at bounding box center [84, 16] width 0 height 4
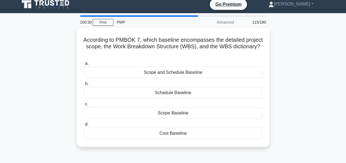
scroll to position [0, 0]
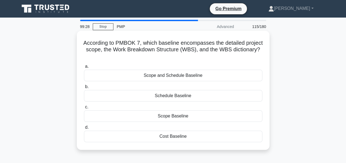
click at [173, 136] on div "Cost Baseline" at bounding box center [173, 137] width 178 height 12
click at [84, 130] on input "d. Cost Baseline" at bounding box center [84, 128] width 0 height 4
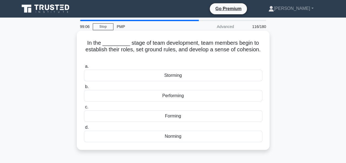
click at [176, 137] on div "Norming" at bounding box center [173, 137] width 178 height 12
click at [84, 130] on input "d. Norming" at bounding box center [84, 128] width 0 height 4
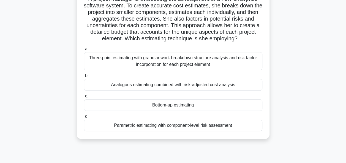
scroll to position [55, 0]
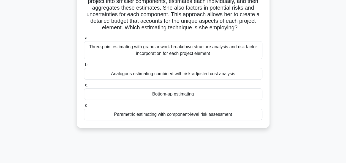
click at [163, 95] on div "Bottom-up estimating" at bounding box center [173, 95] width 178 height 12
click at [84, 87] on input "c. Bottom-up estimating" at bounding box center [84, 86] width 0 height 4
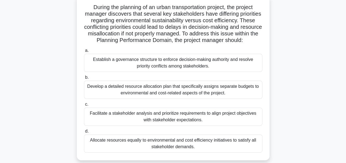
scroll to position [28, 0]
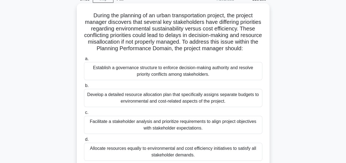
click at [184, 78] on div "Establish a governance structure to enforce decision-making authority and resol…" at bounding box center [173, 71] width 178 height 18
click at [84, 61] on input "a. Establish a governance structure to enforce decision-making authority and re…" at bounding box center [84, 59] width 0 height 4
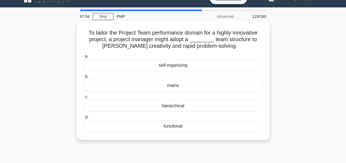
scroll to position [0, 0]
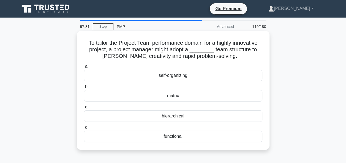
click at [181, 75] on div "self-organizing" at bounding box center [173, 76] width 178 height 12
click at [84, 69] on input "a. self-organizing" at bounding box center [84, 67] width 0 height 4
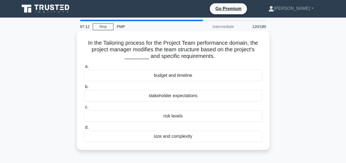
click at [170, 95] on div "stakeholder expectations" at bounding box center [173, 96] width 178 height 12
click at [84, 89] on input "b. stakeholder expectations" at bounding box center [84, 87] width 0 height 4
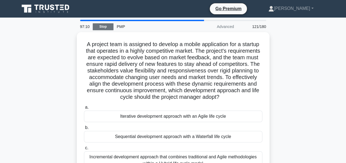
click at [103, 26] on link "Stop" at bounding box center [103, 26] width 21 height 7
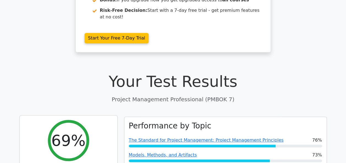
scroll to position [83, 0]
